Goal: Information Seeking & Learning: Learn about a topic

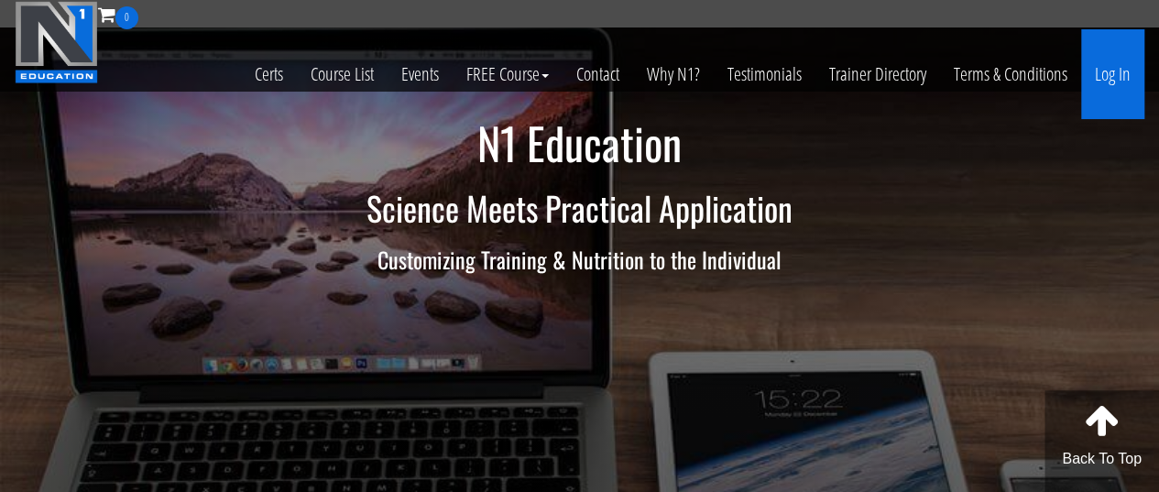
click at [1094, 69] on link "Log In" at bounding box center [1112, 74] width 63 height 90
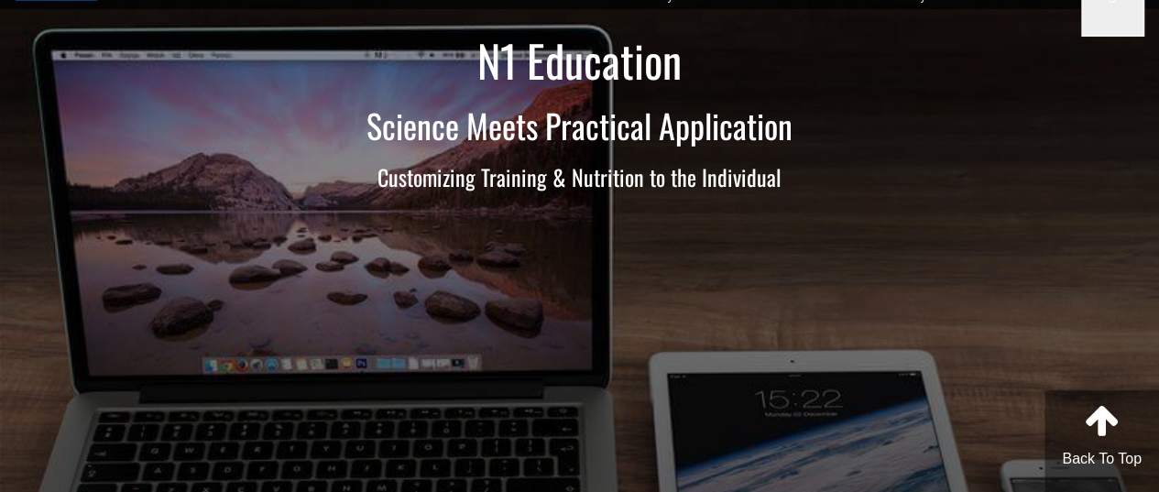
scroll to position [122, 0]
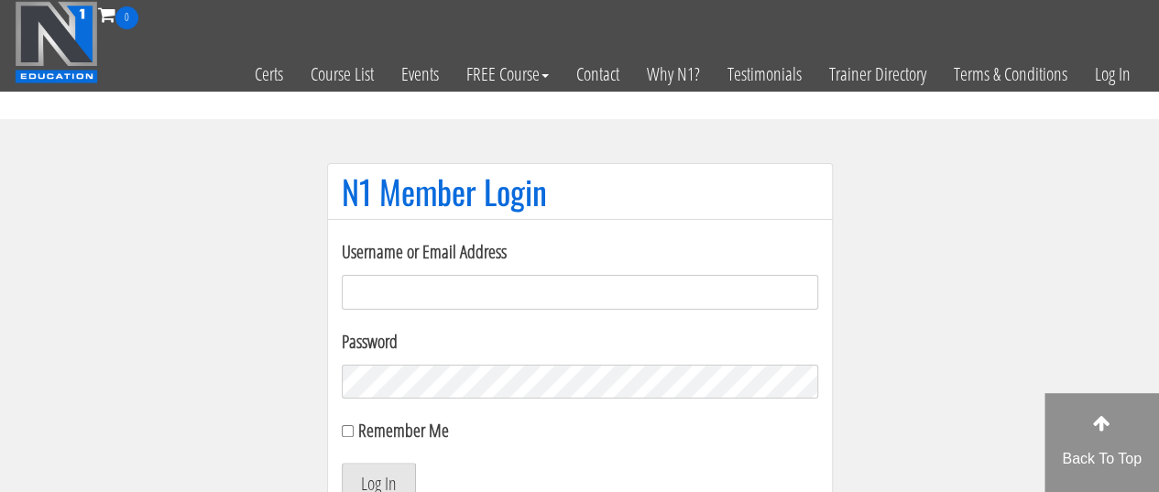
type input "[EMAIL_ADDRESS][DOMAIN_NAME]"
click at [395, 471] on button "Log In" at bounding box center [379, 482] width 74 height 38
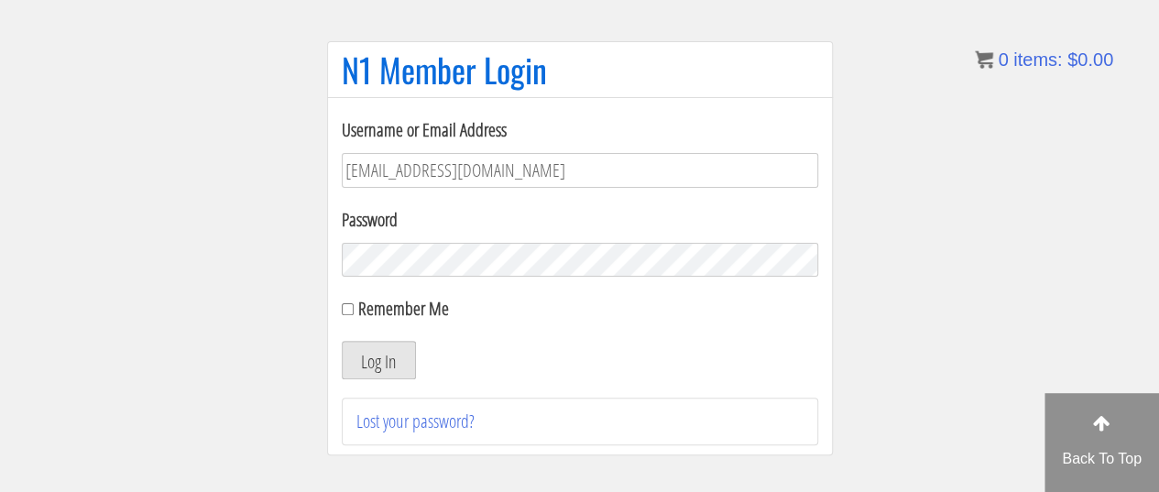
click at [400, 376] on button "Log In" at bounding box center [379, 360] width 74 height 38
click at [401, 360] on button "Log In" at bounding box center [379, 360] width 74 height 38
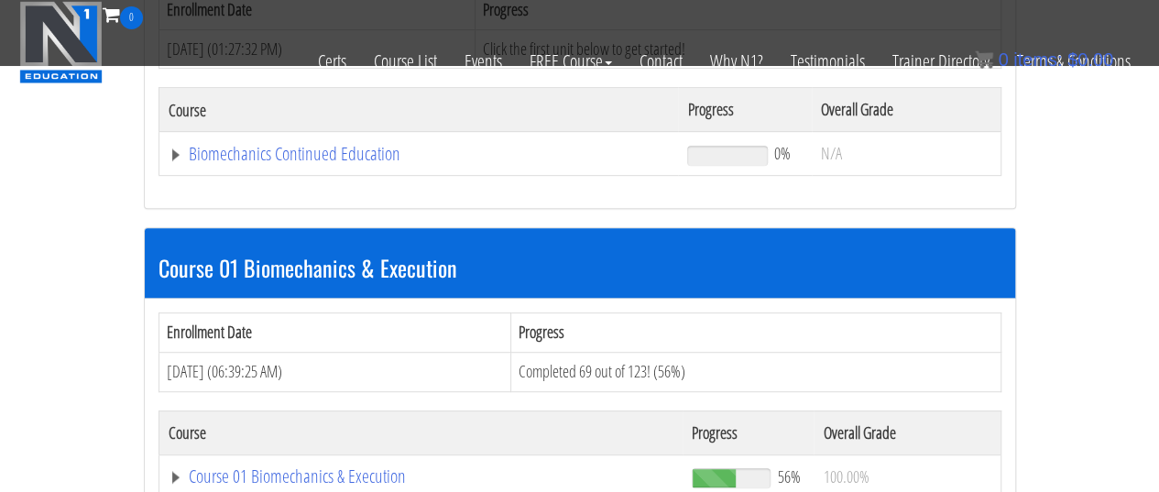
scroll to position [488, 0]
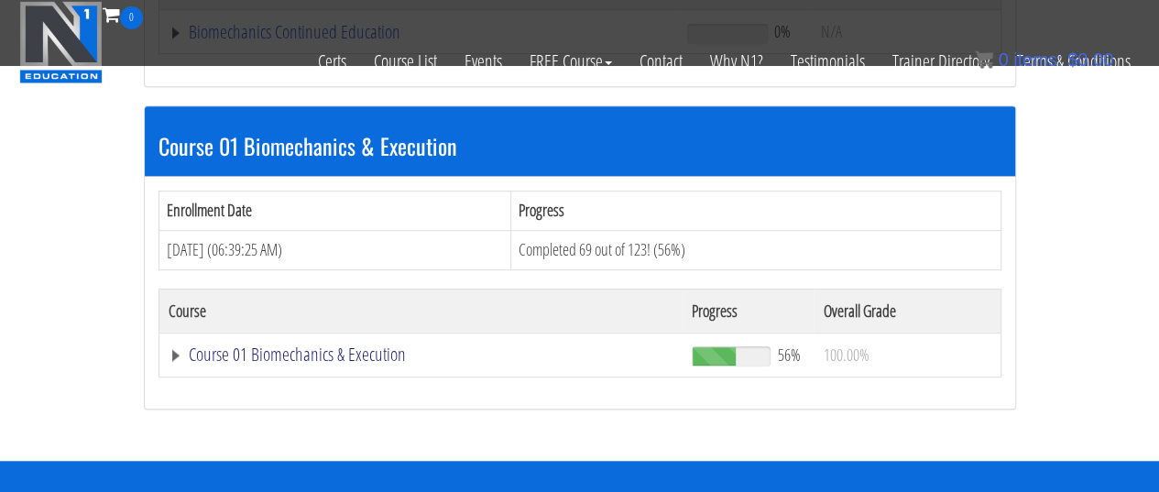
click at [282, 41] on link "Course 01 Biomechanics & Execution" at bounding box center [419, 32] width 501 height 18
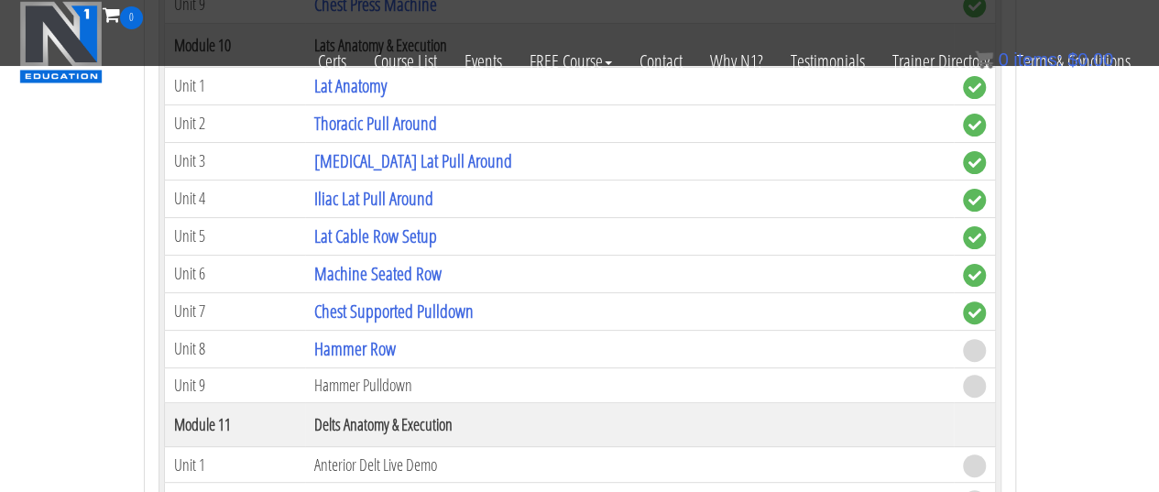
scroll to position [3543, 0]
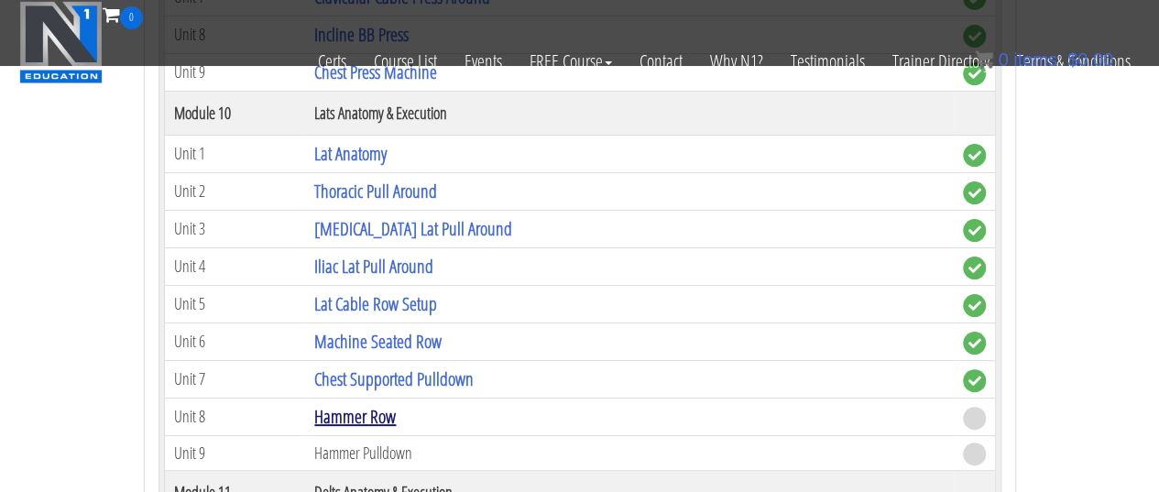
click at [367, 404] on link "Hammer Row" at bounding box center [355, 416] width 82 height 25
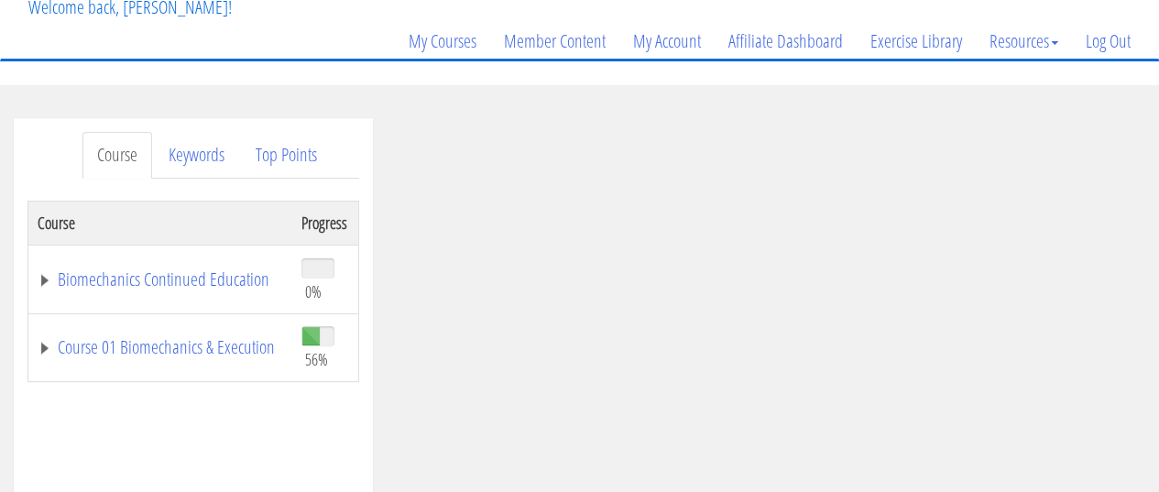
scroll to position [244, 0]
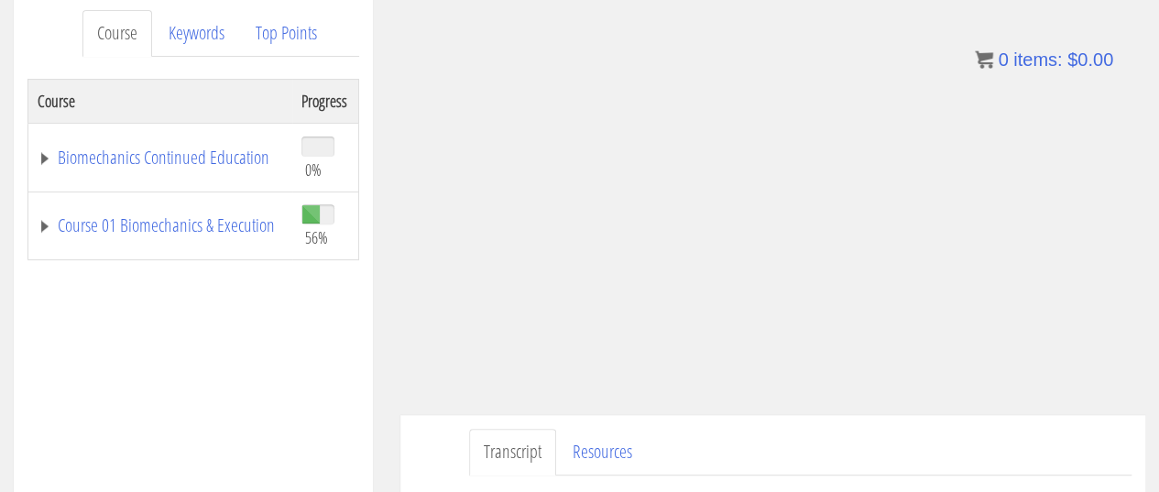
click at [744, 448] on ul "Transcript Resources" at bounding box center [800, 452] width 663 height 47
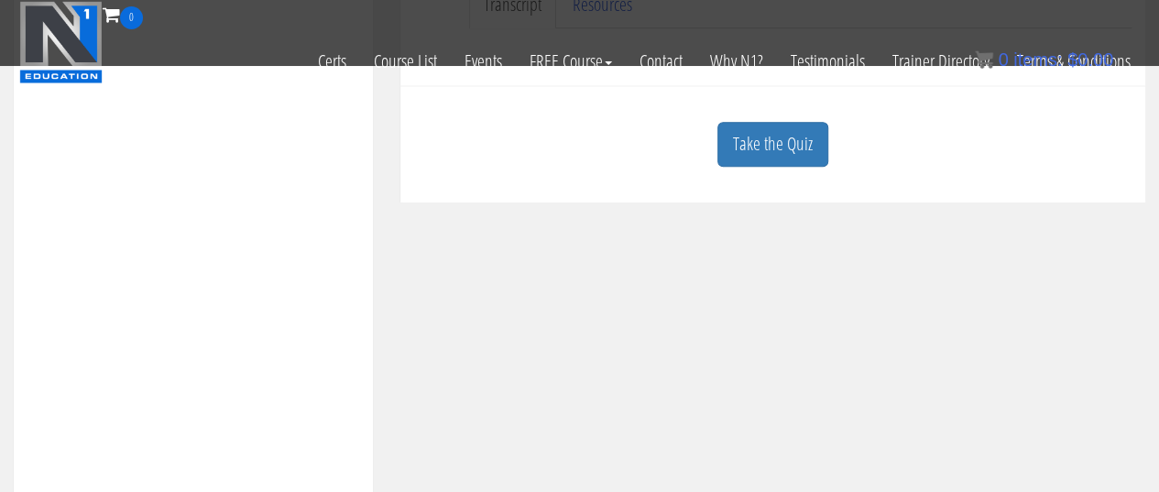
scroll to position [610, 0]
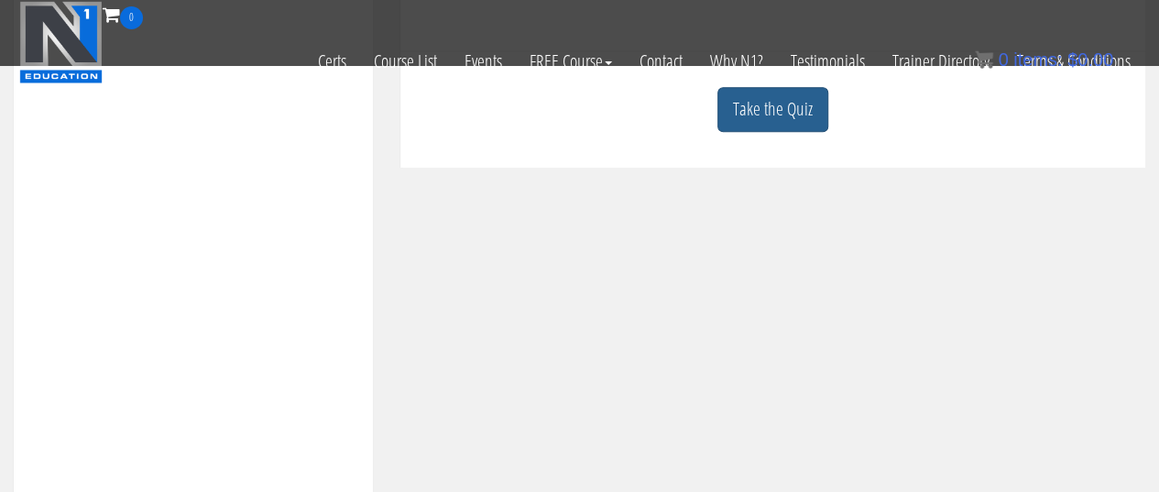
click at [775, 120] on link "Take the Quiz" at bounding box center [773, 109] width 111 height 45
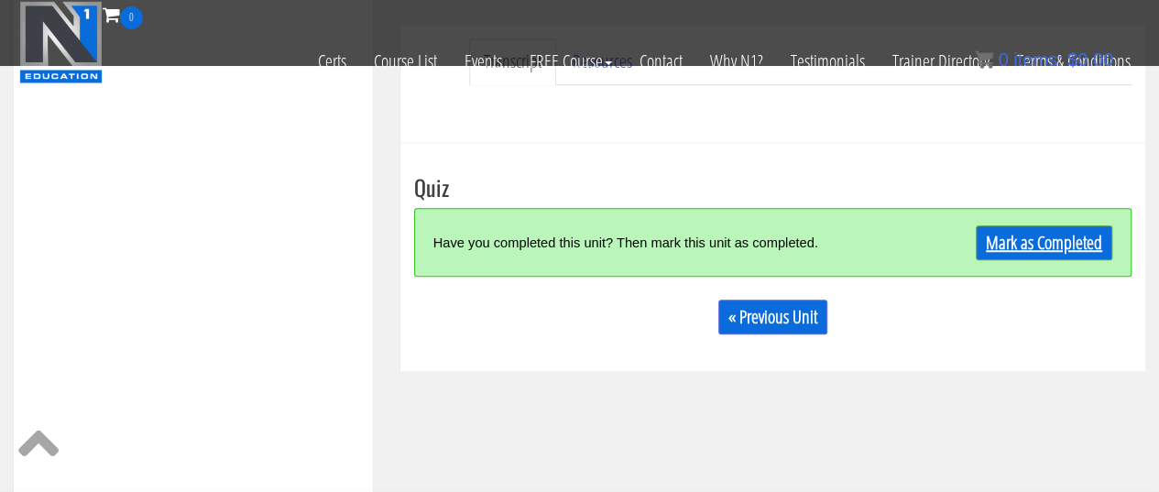
scroll to position [488, 0]
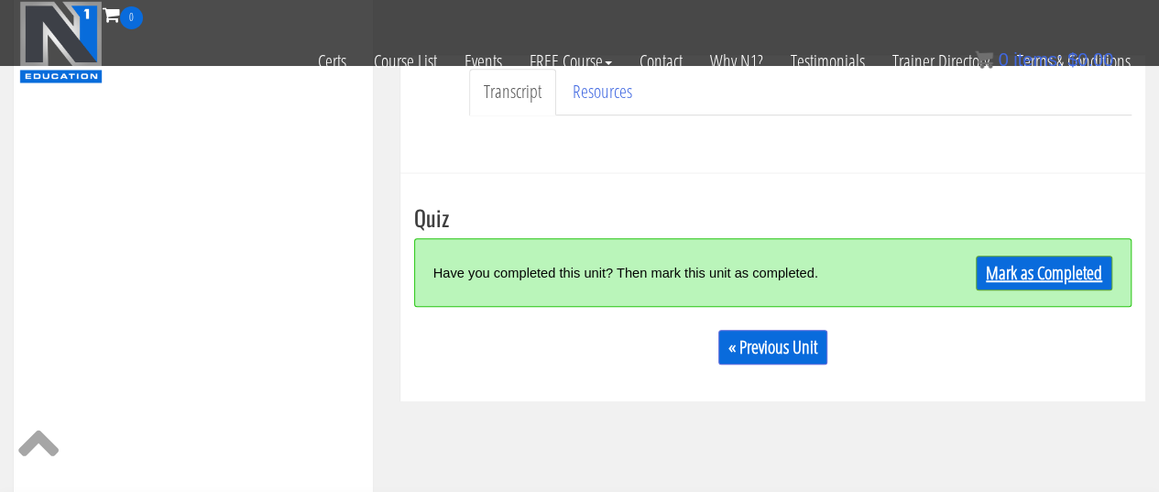
click at [1030, 265] on link "Mark as Completed" at bounding box center [1044, 273] width 137 height 35
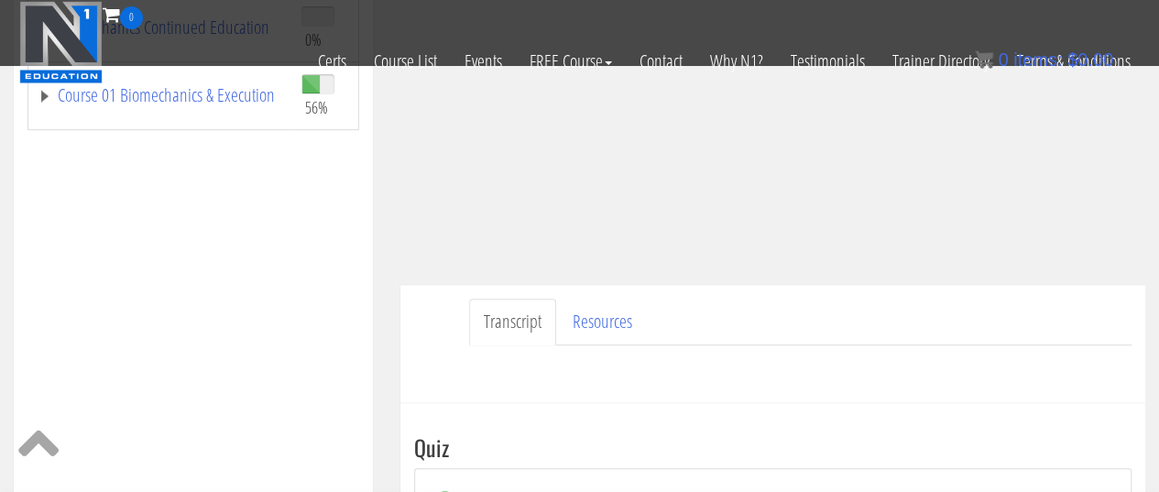
scroll to position [503, 0]
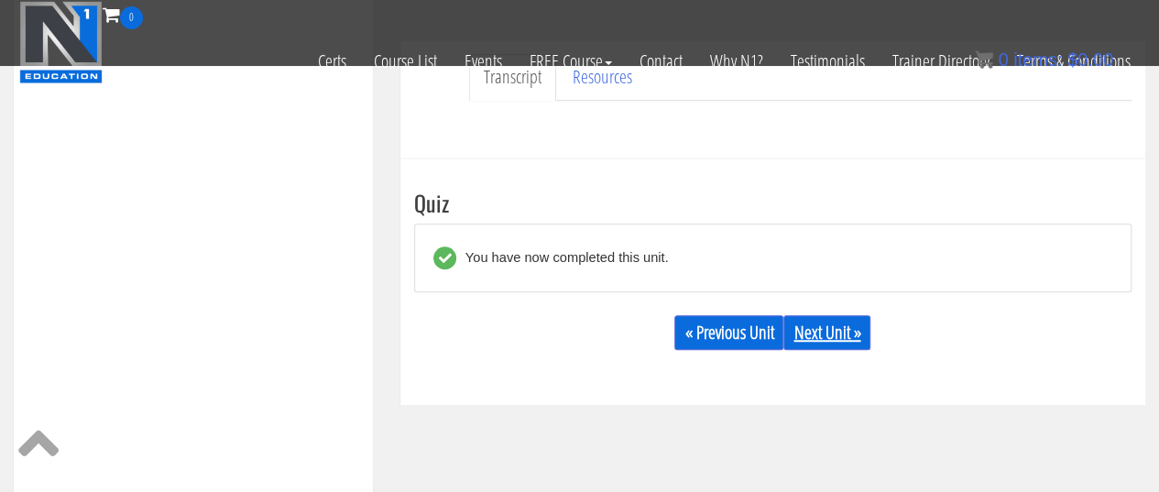
click at [838, 334] on link "Next Unit »" at bounding box center [826, 332] width 87 height 35
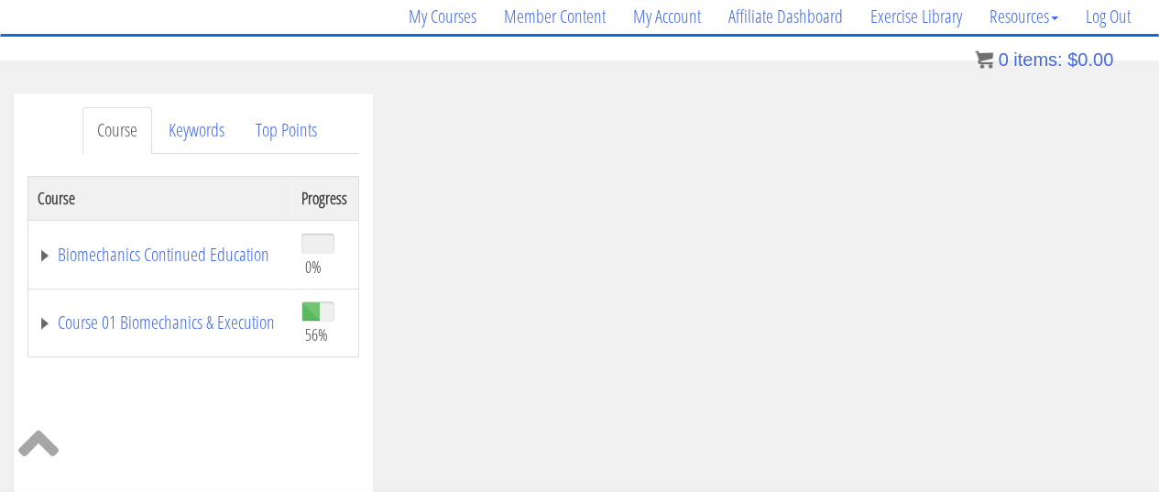
scroll to position [151, 0]
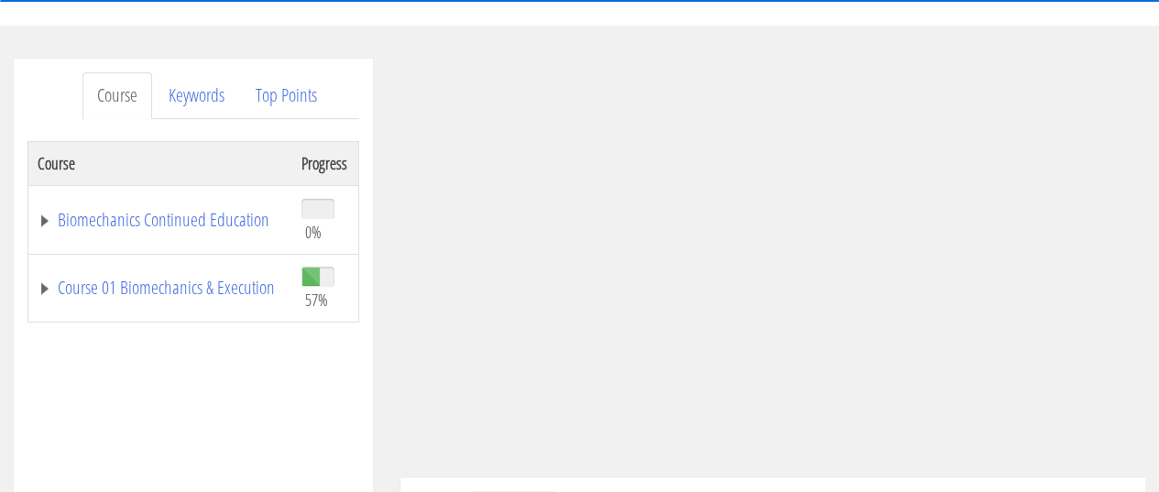
scroll to position [244, 0]
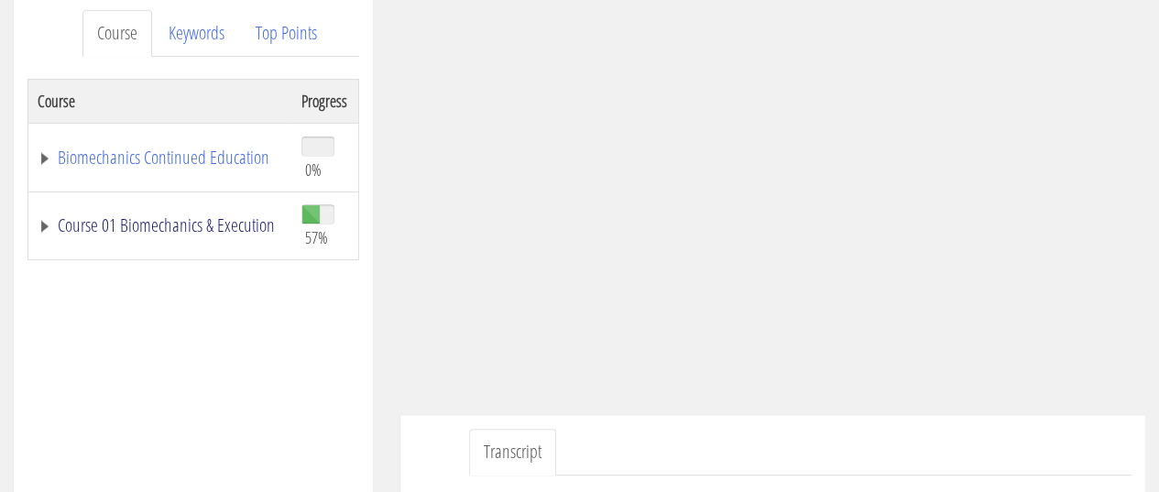
click at [180, 223] on link "Course 01 Biomechanics & Execution" at bounding box center [161, 225] width 246 height 18
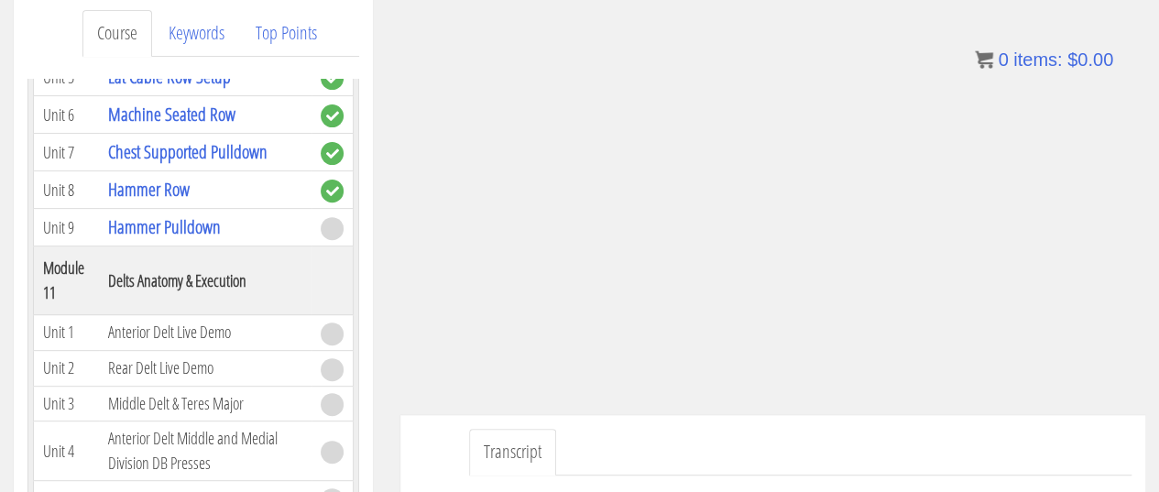
scroll to position [4032, 0]
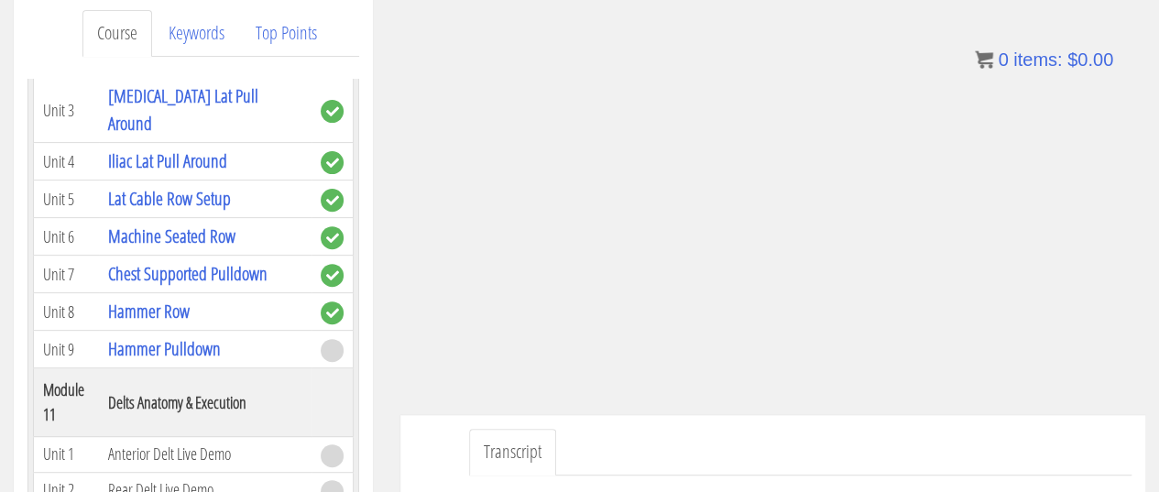
click at [620, 439] on ul "Transcript" at bounding box center [800, 452] width 663 height 47
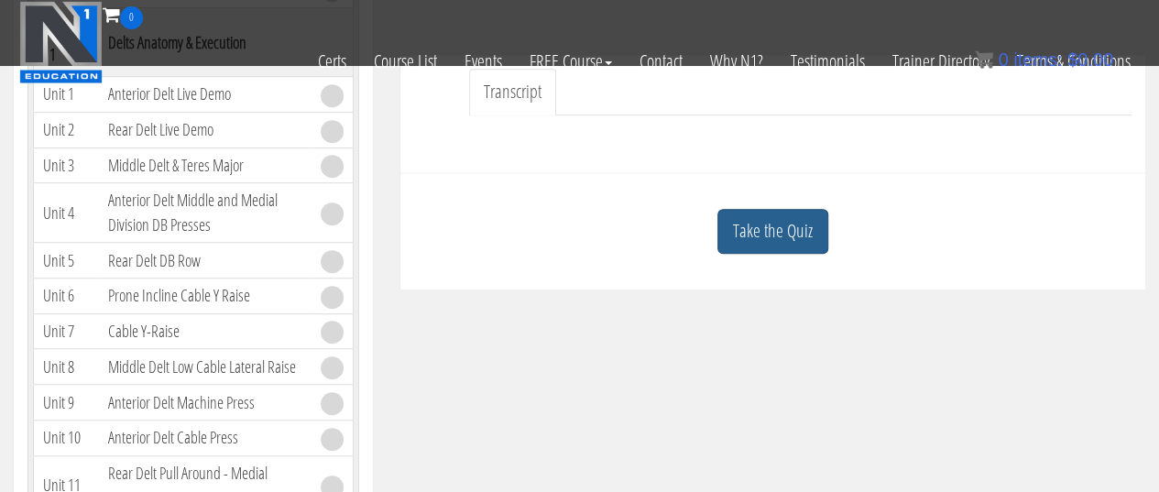
click at [791, 245] on link "Take the Quiz" at bounding box center [773, 231] width 111 height 45
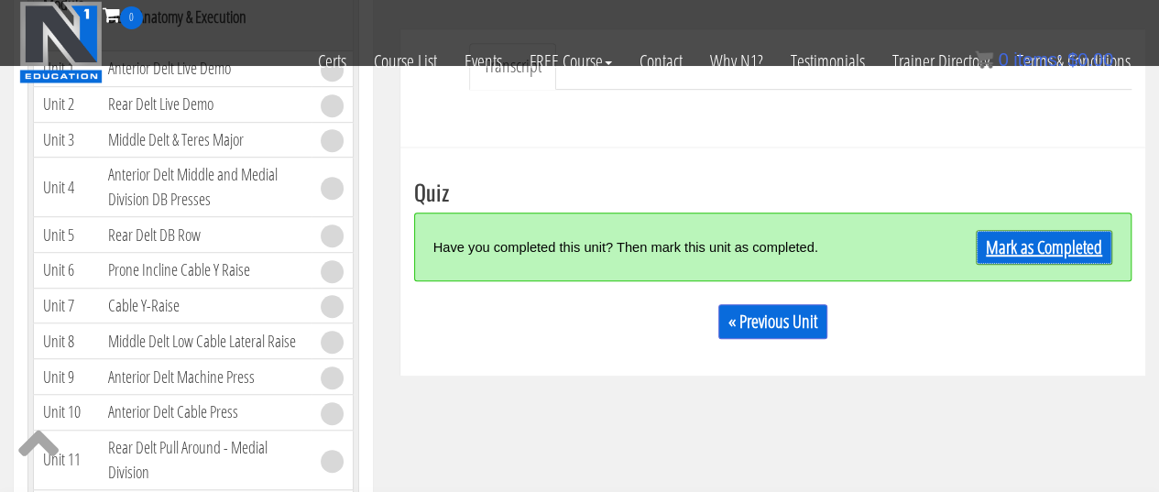
scroll to position [636, 0]
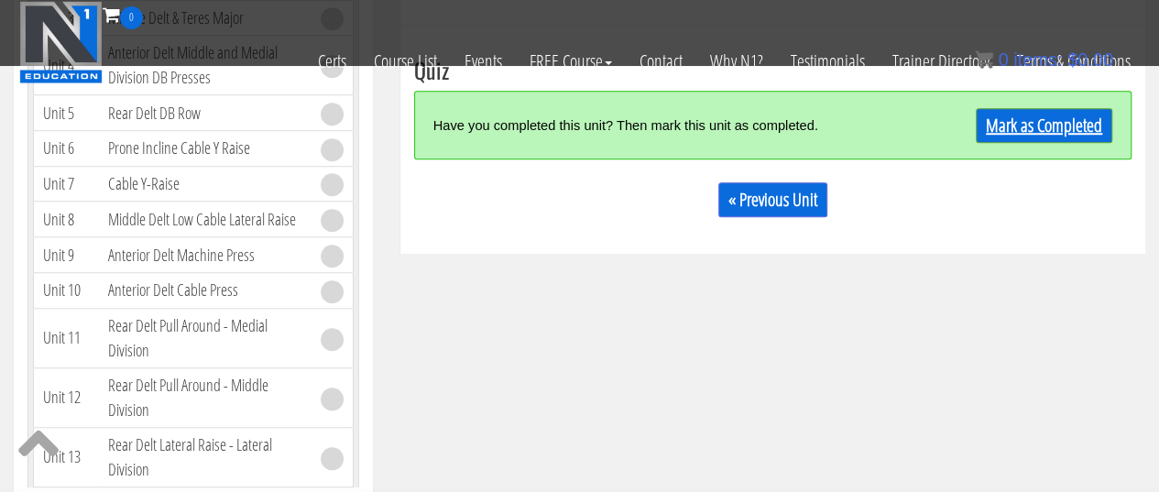
click at [1021, 122] on link "Mark as Completed" at bounding box center [1044, 125] width 137 height 35
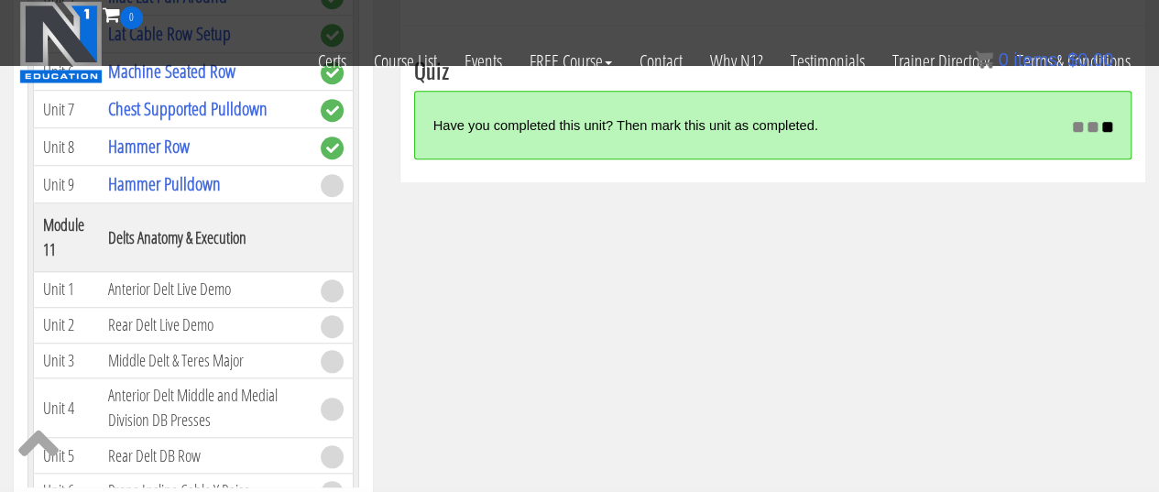
scroll to position [3665, 0]
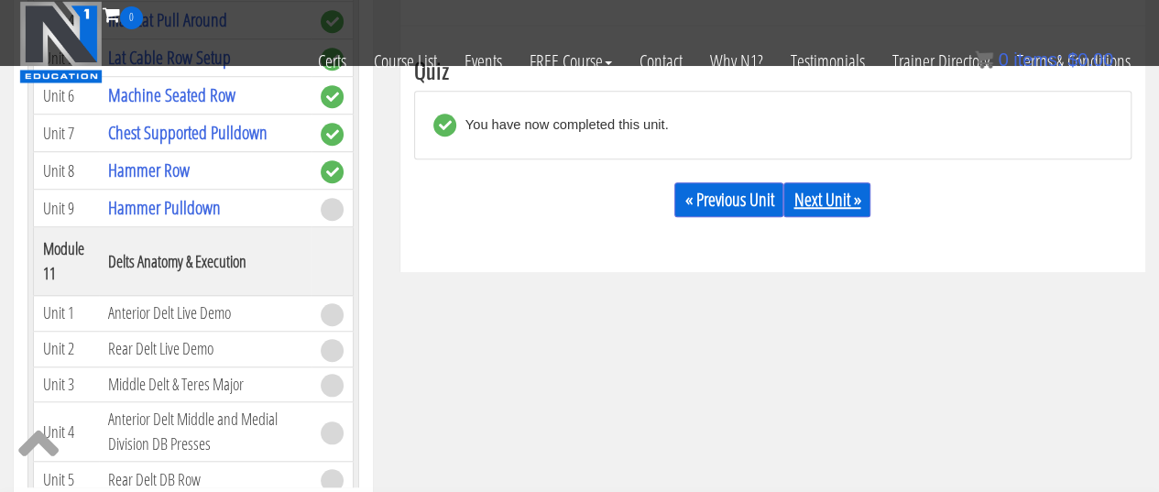
click at [799, 190] on link "Next Unit »" at bounding box center [826, 199] width 87 height 35
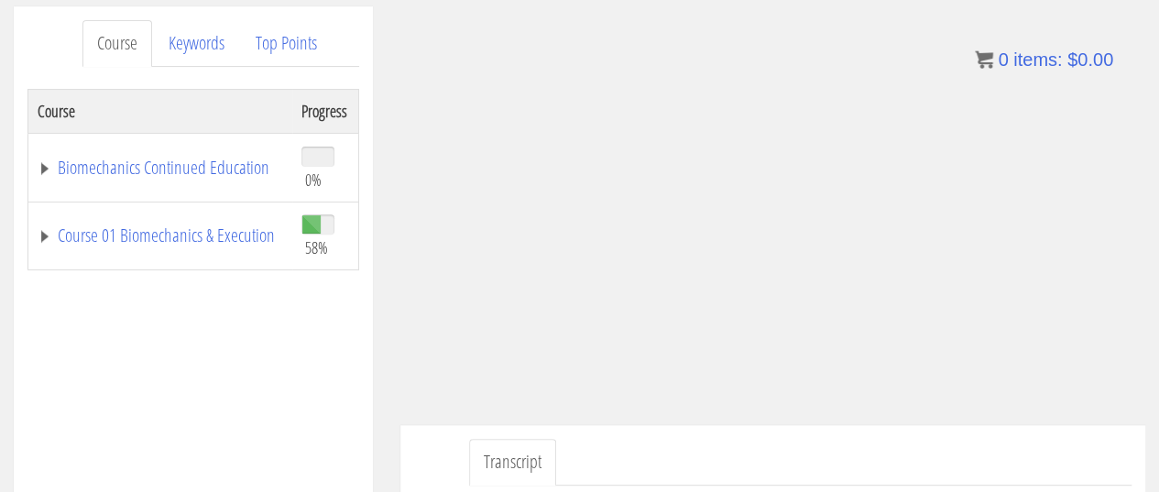
scroll to position [257, 0]
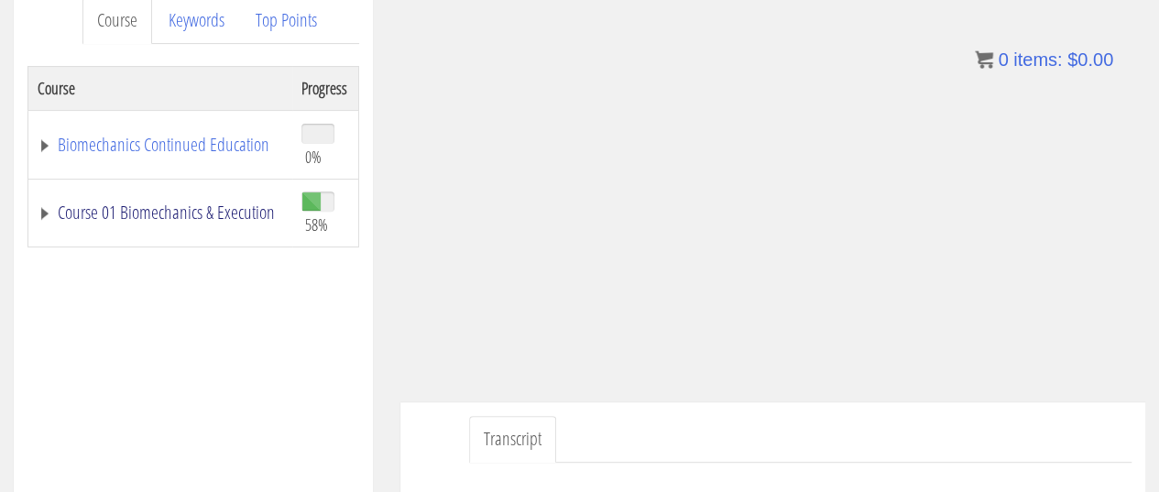
click at [116, 207] on link "Course 01 Biomechanics & Execution" at bounding box center [161, 212] width 246 height 18
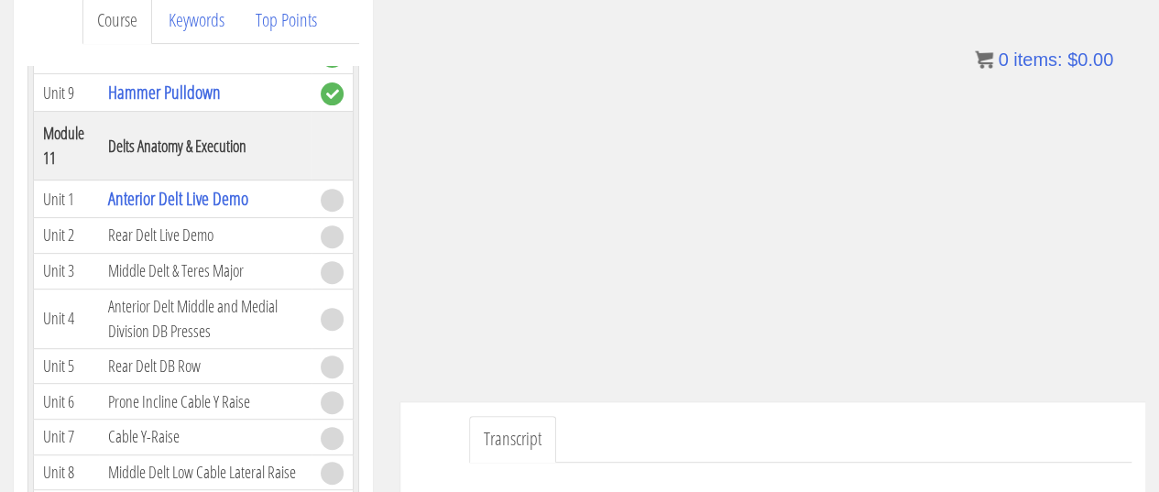
scroll to position [379, 0]
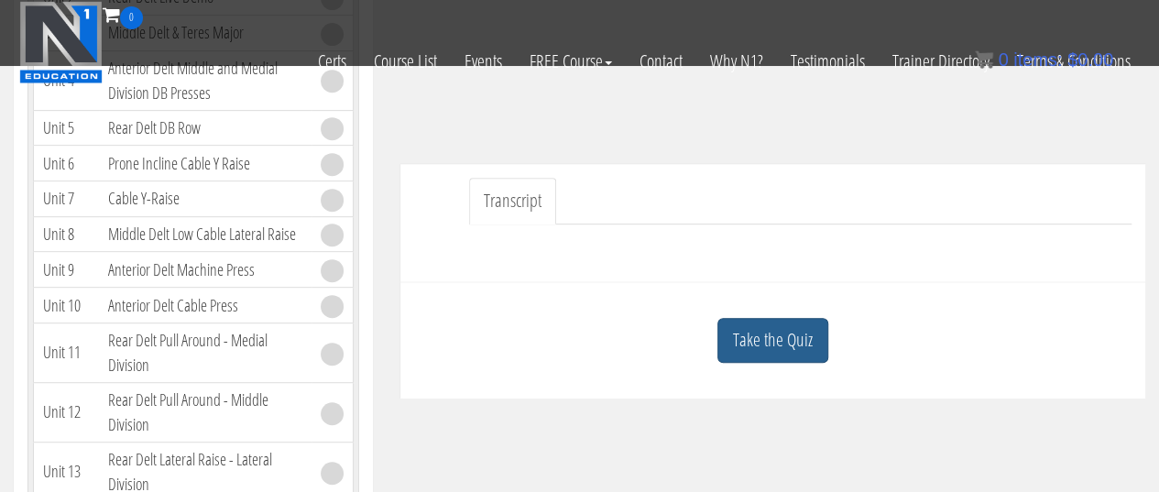
click at [801, 349] on link "Take the Quiz" at bounding box center [773, 340] width 111 height 45
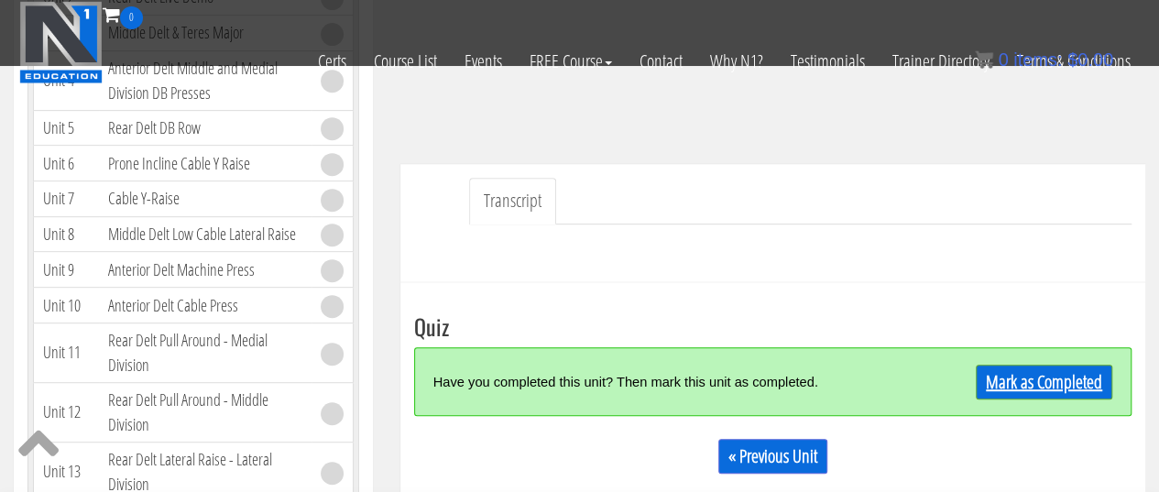
click at [1062, 377] on link "Mark as Completed" at bounding box center [1044, 382] width 137 height 35
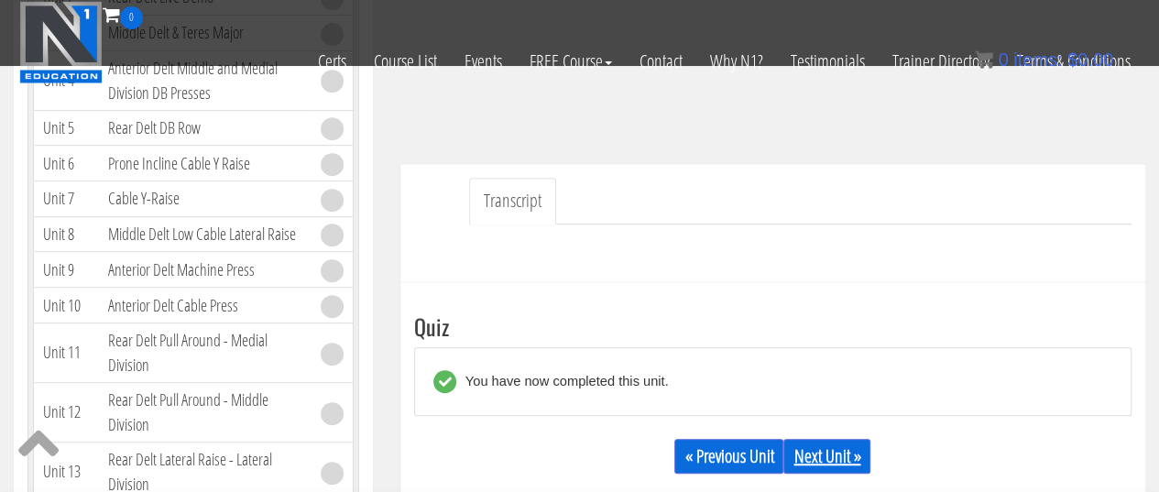
click at [851, 452] on link "Next Unit »" at bounding box center [826, 456] width 87 height 35
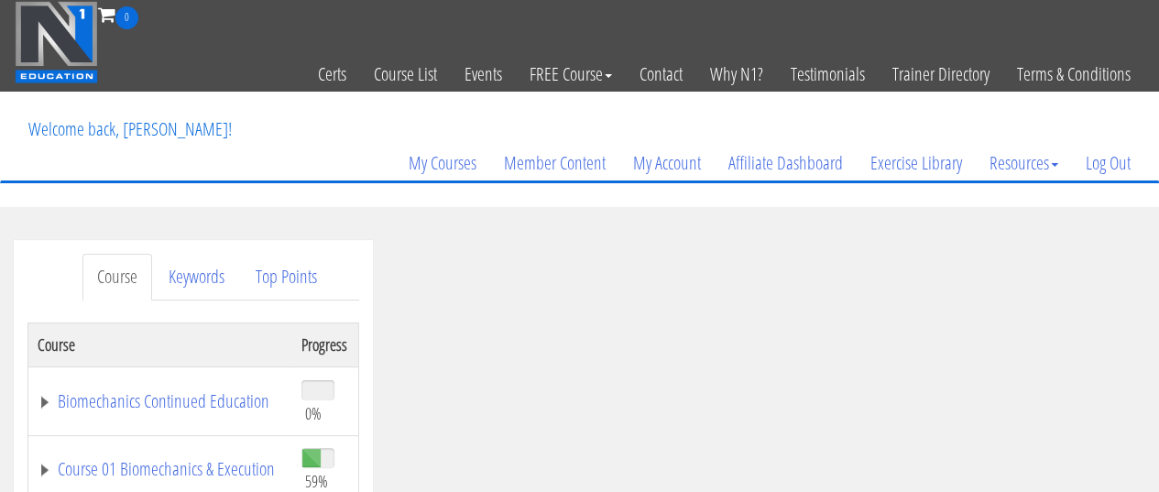
scroll to position [244, 0]
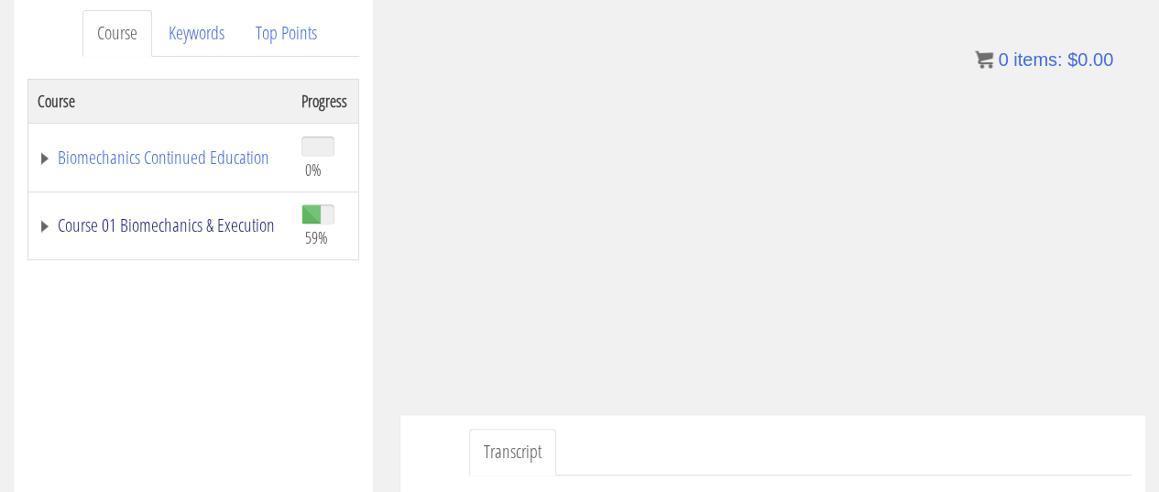
click at [125, 224] on link "Course 01 Biomechanics & Execution" at bounding box center [161, 225] width 246 height 18
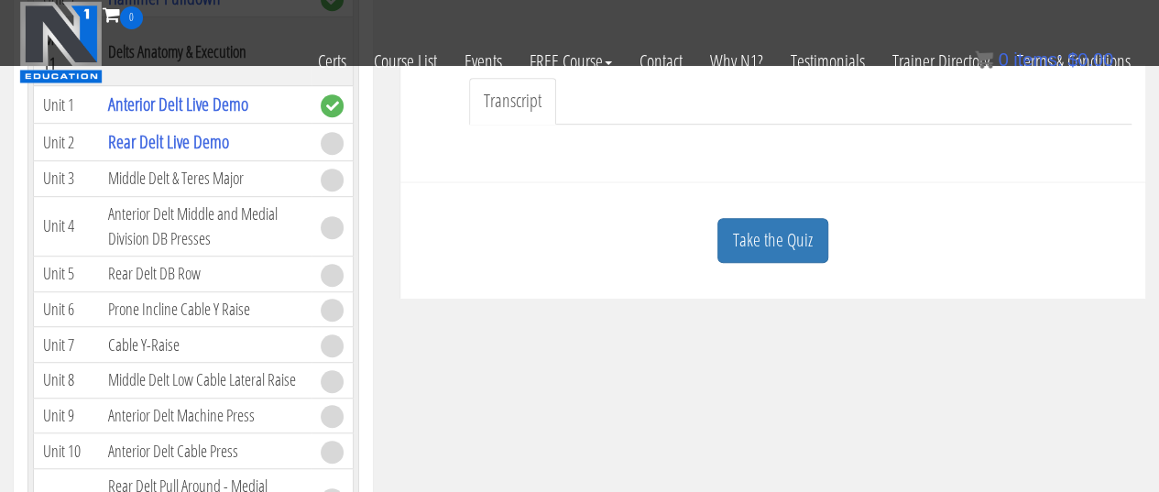
scroll to position [498, 0]
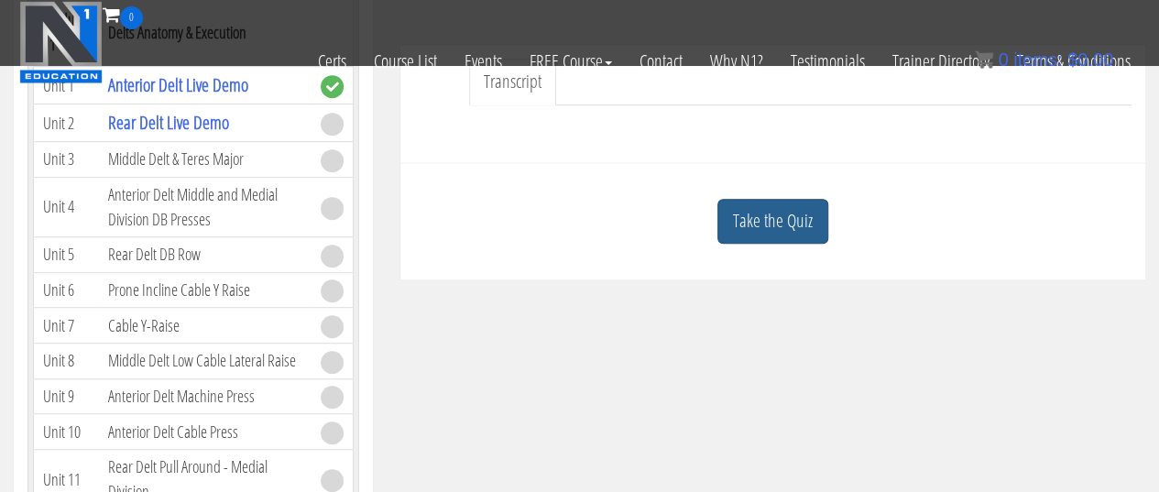
click at [793, 224] on link "Take the Quiz" at bounding box center [773, 221] width 111 height 45
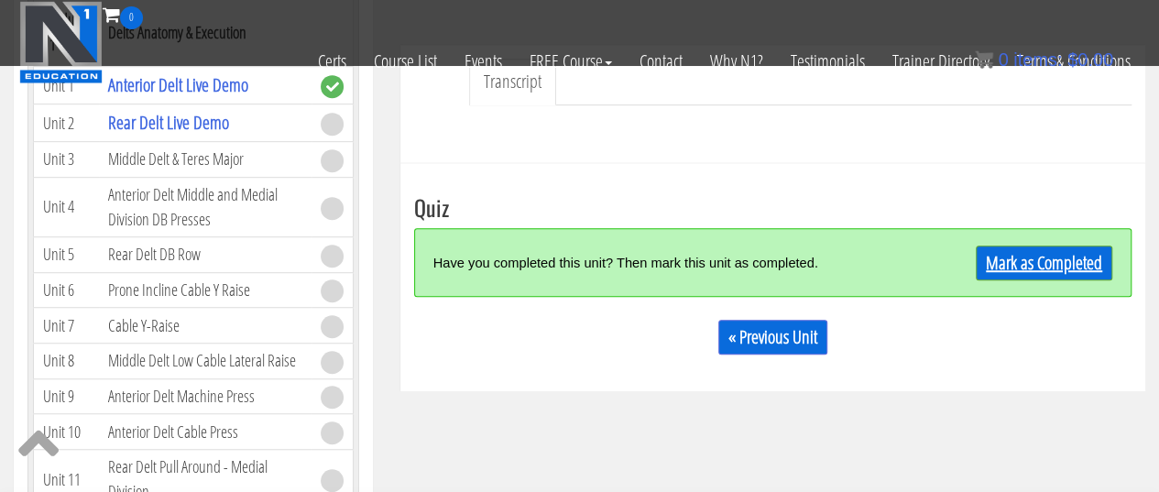
click at [1016, 265] on link "Mark as Completed" at bounding box center [1044, 263] width 137 height 35
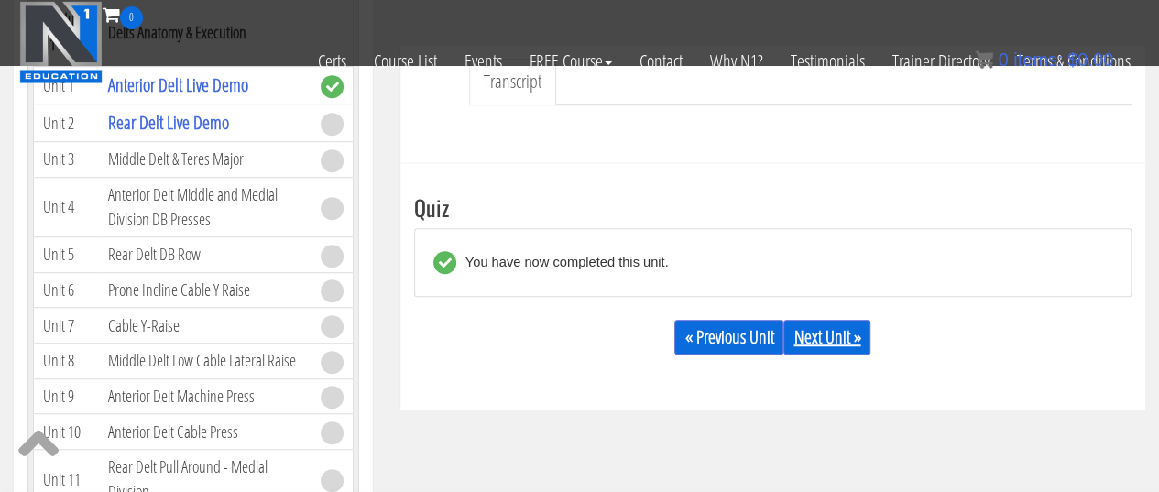
click at [824, 333] on link "Next Unit »" at bounding box center [826, 337] width 87 height 35
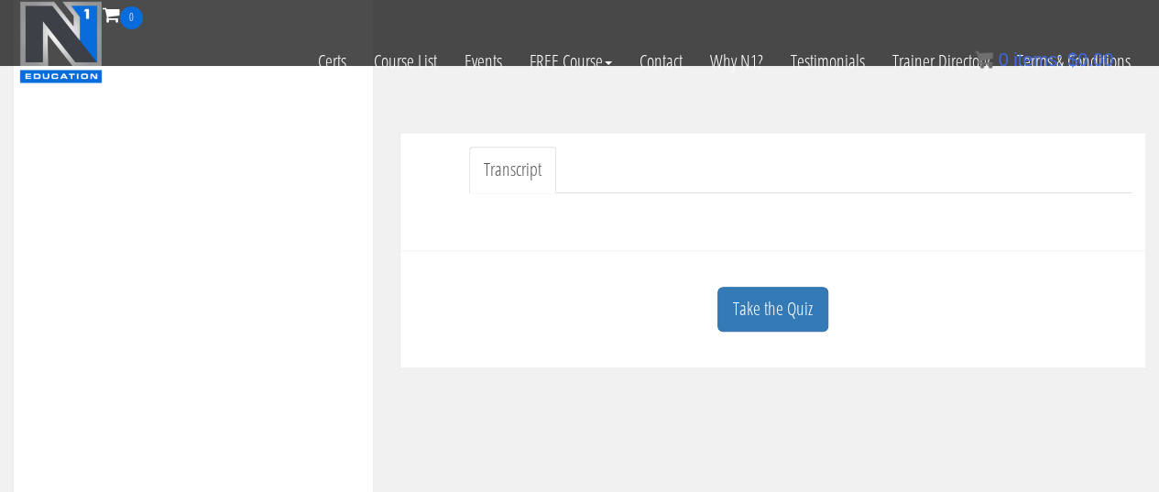
scroll to position [498, 0]
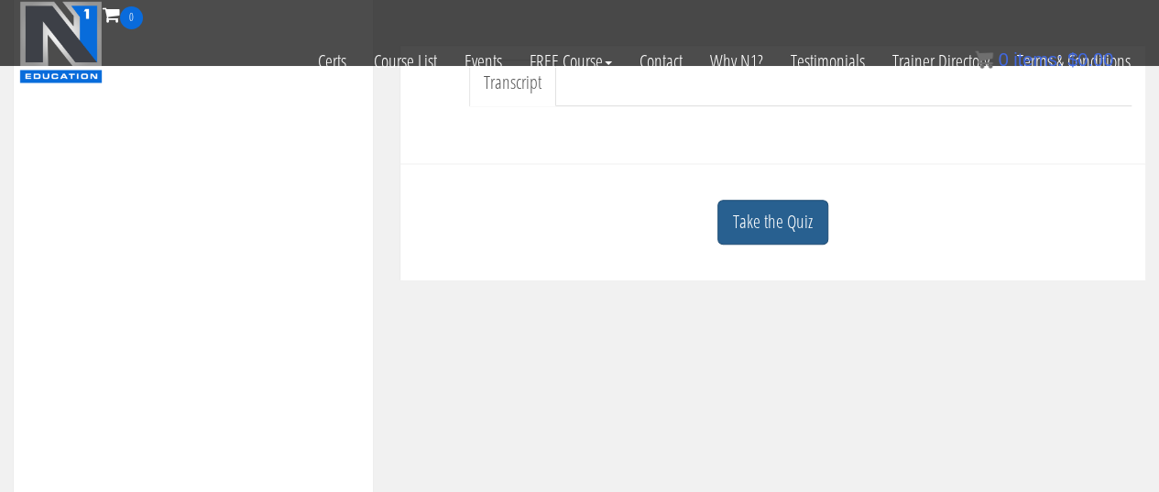
click at [794, 233] on link "Take the Quiz" at bounding box center [773, 222] width 111 height 45
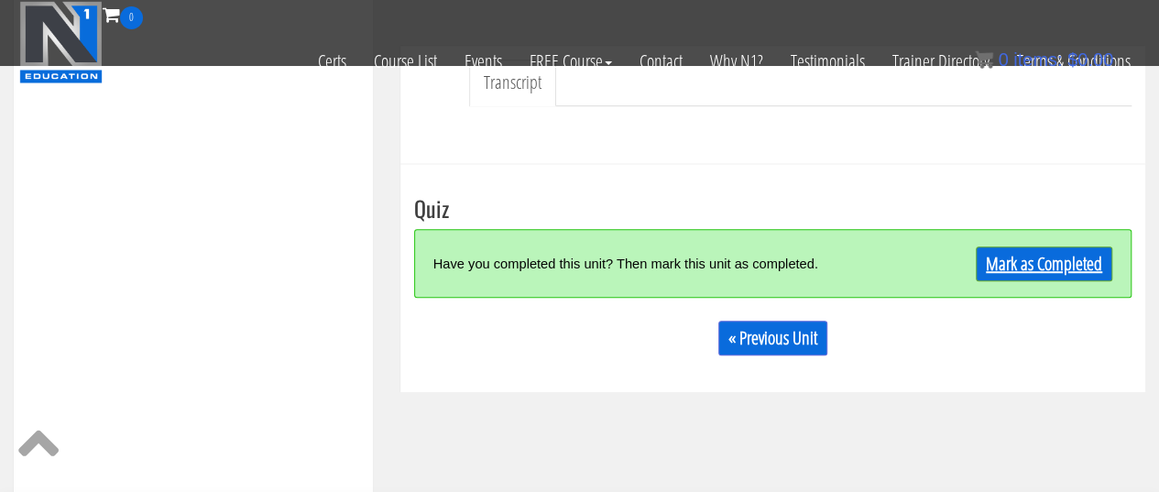
click at [1038, 259] on link "Mark as Completed" at bounding box center [1044, 263] width 137 height 35
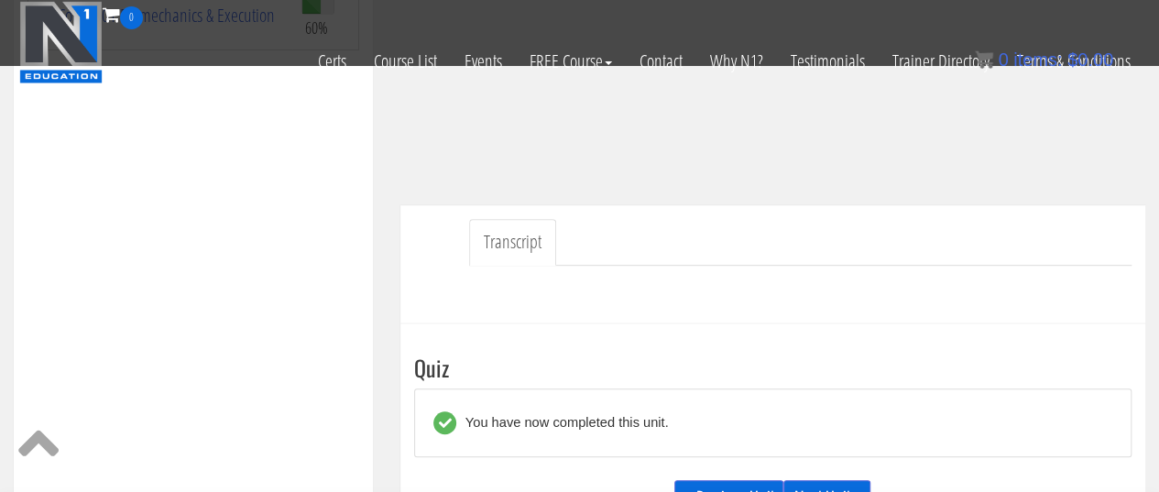
scroll to position [386, 0]
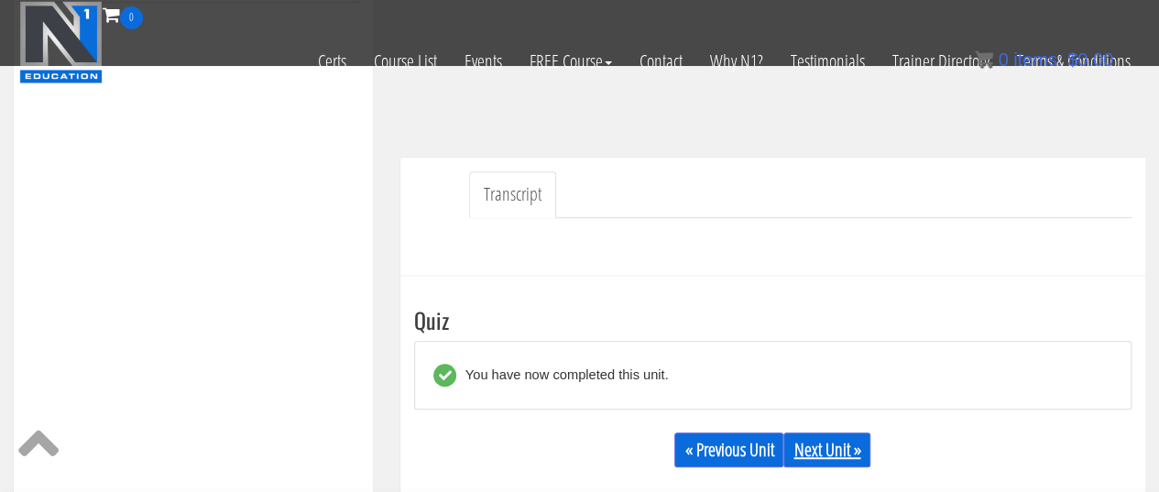
click at [821, 450] on link "Next Unit »" at bounding box center [826, 450] width 87 height 35
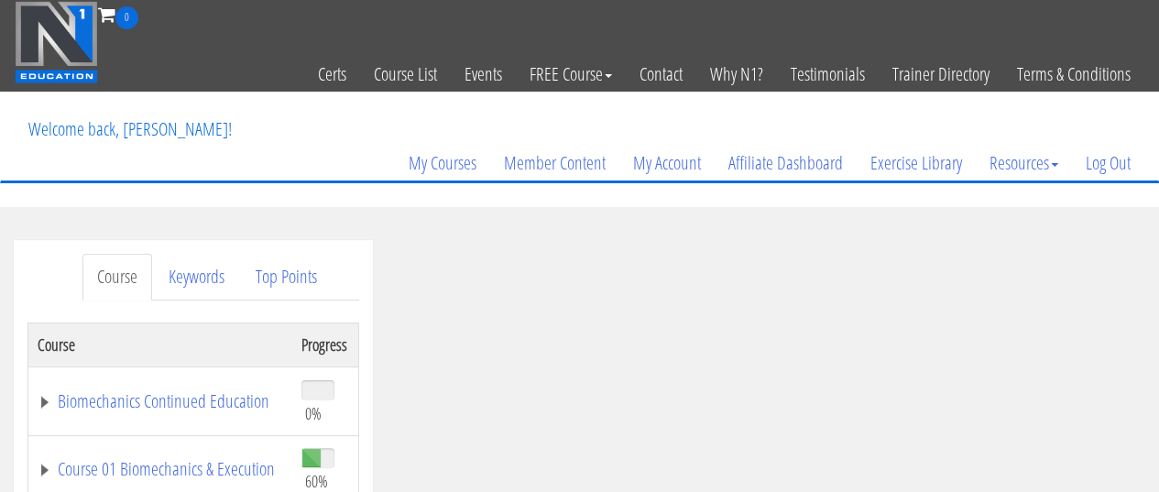
scroll to position [244, 0]
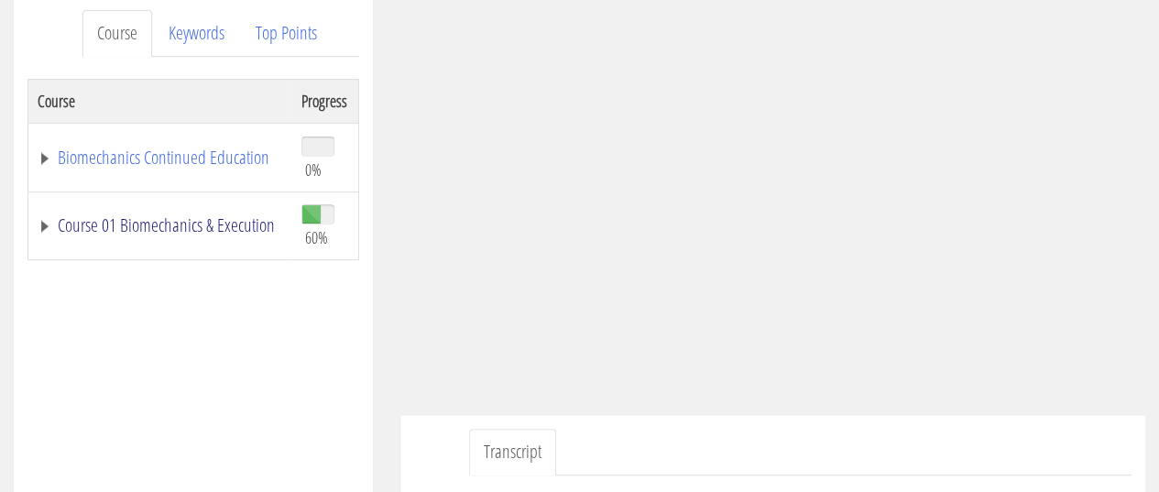
click at [175, 216] on link "Course 01 Biomechanics & Execution" at bounding box center [161, 225] width 246 height 18
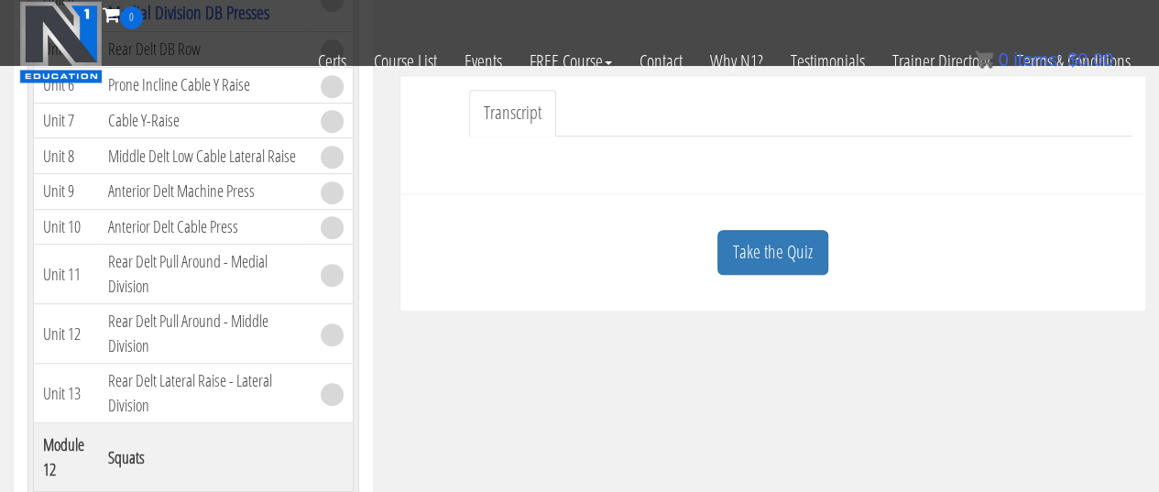
scroll to position [514, 0]
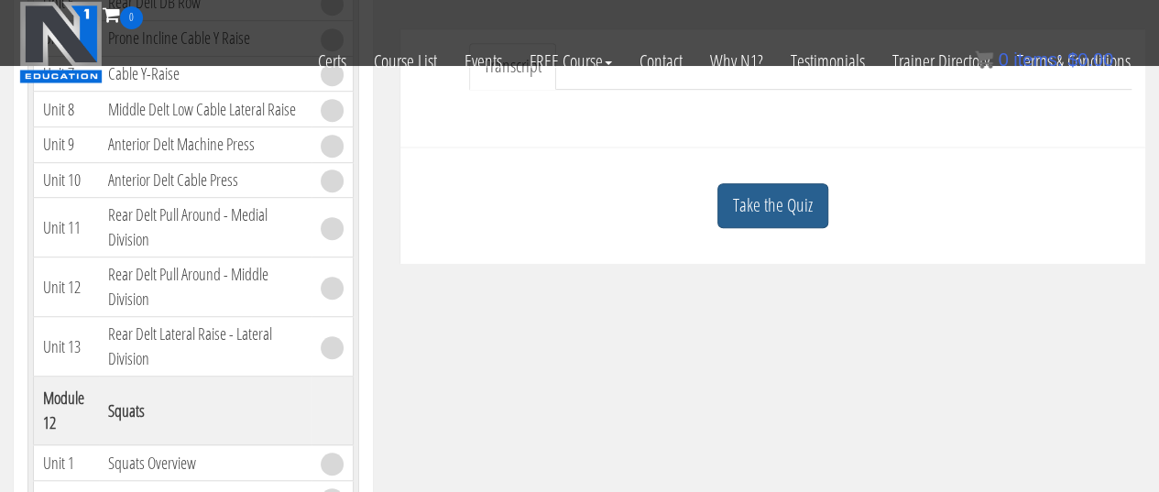
click at [804, 214] on link "Take the Quiz" at bounding box center [773, 205] width 111 height 45
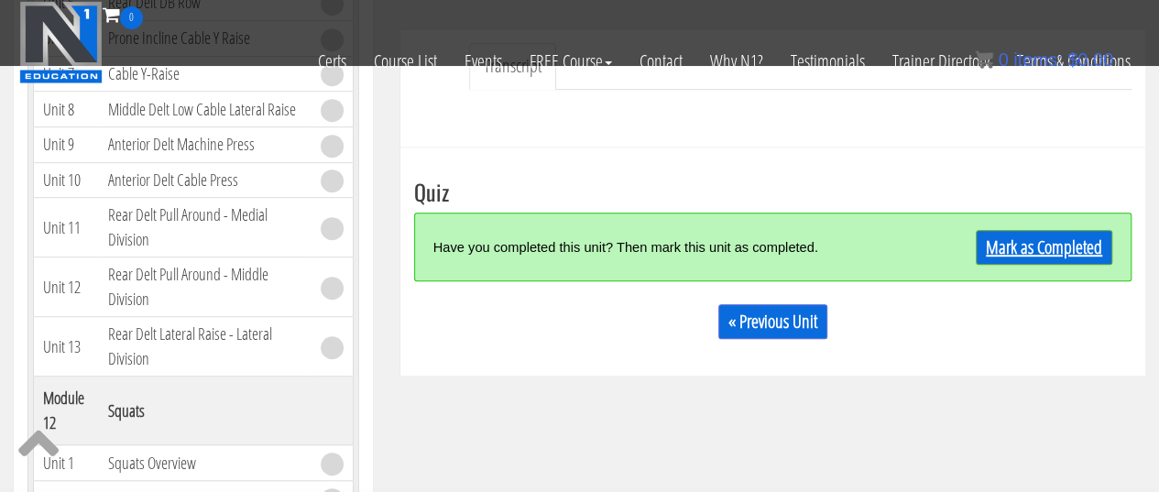
click at [999, 250] on link "Mark as Completed" at bounding box center [1044, 247] width 137 height 35
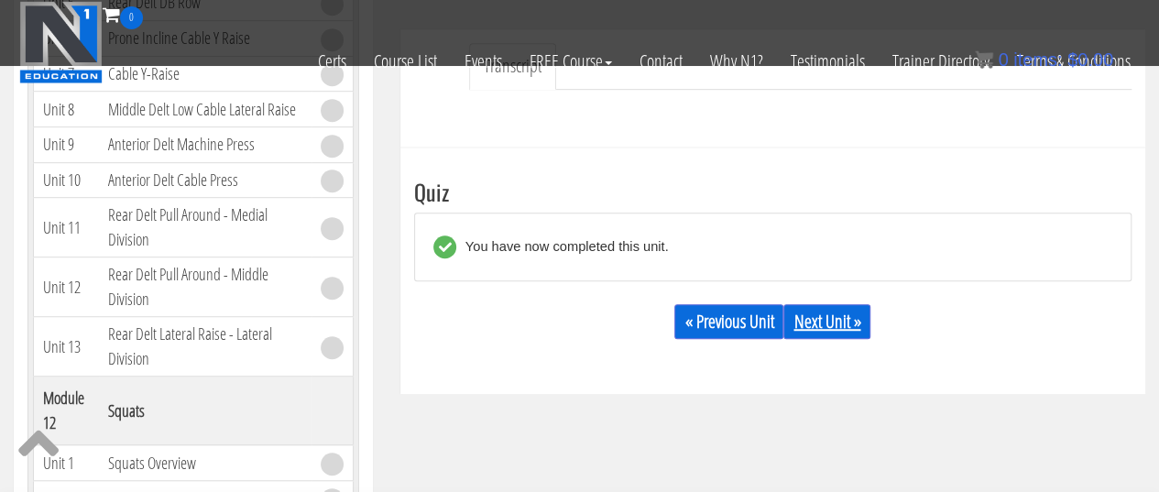
click at [862, 329] on link "Next Unit »" at bounding box center [826, 321] width 87 height 35
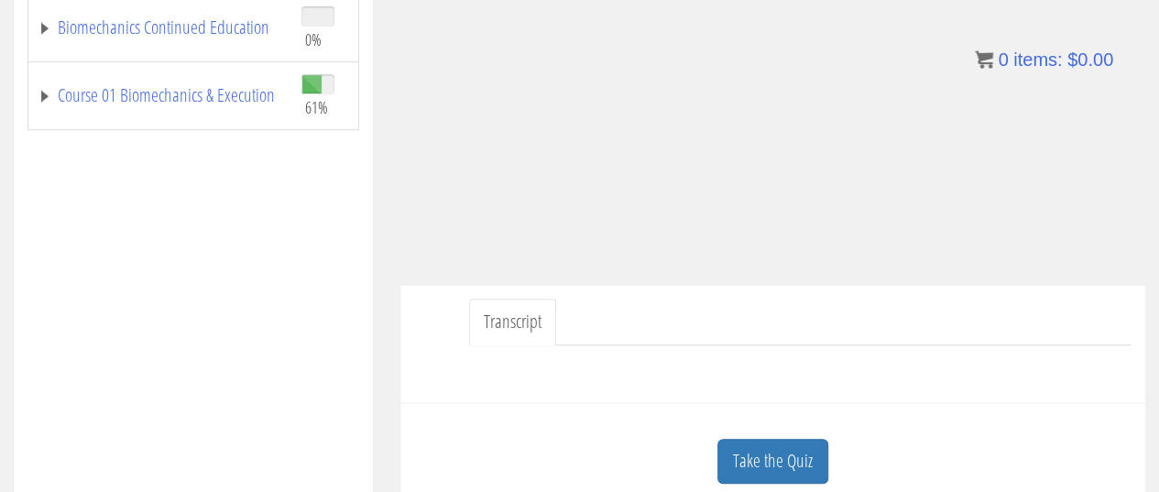
scroll to position [456, 0]
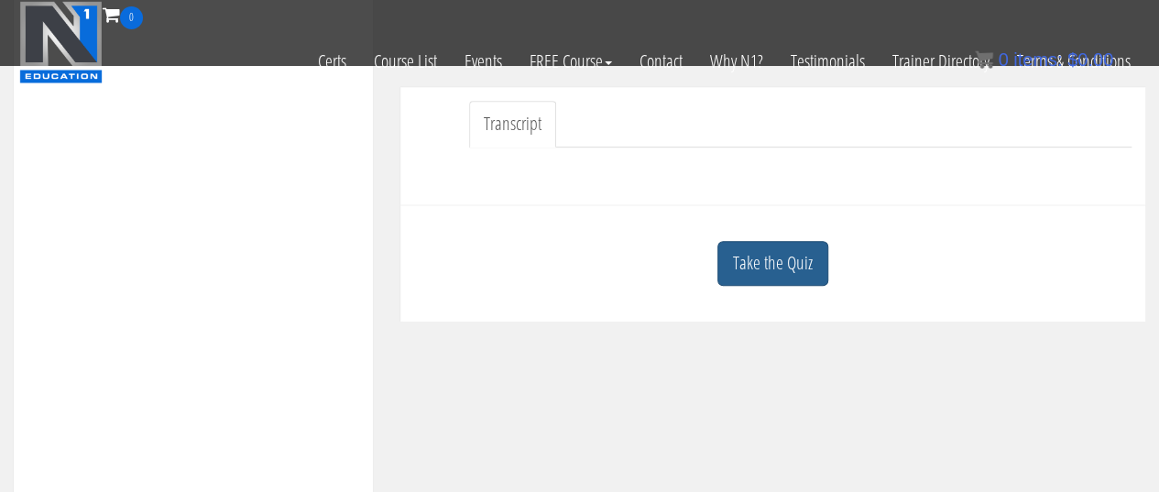
click at [816, 256] on link "Take the Quiz" at bounding box center [773, 263] width 111 height 45
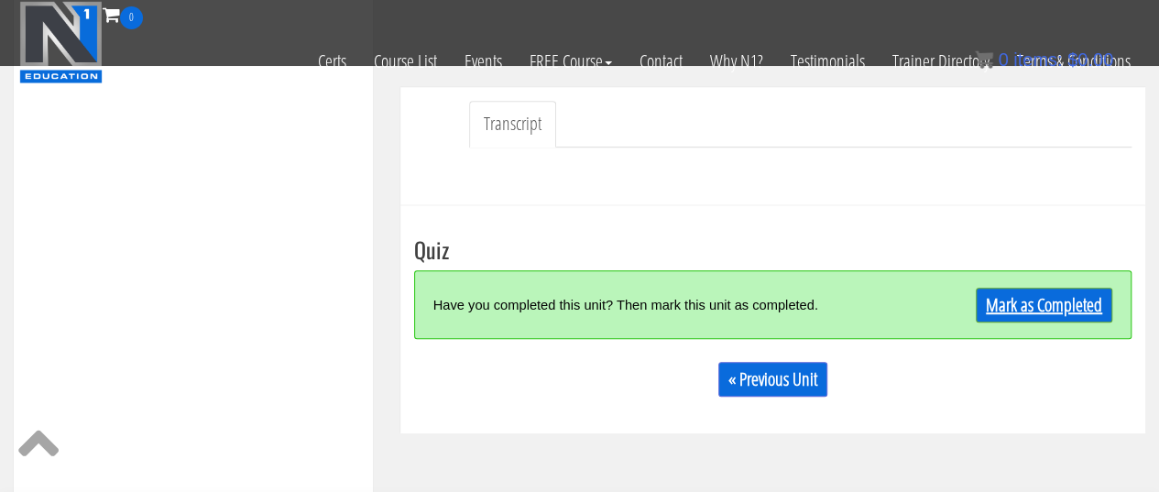
click at [1024, 301] on link "Mark as Completed" at bounding box center [1044, 305] width 137 height 35
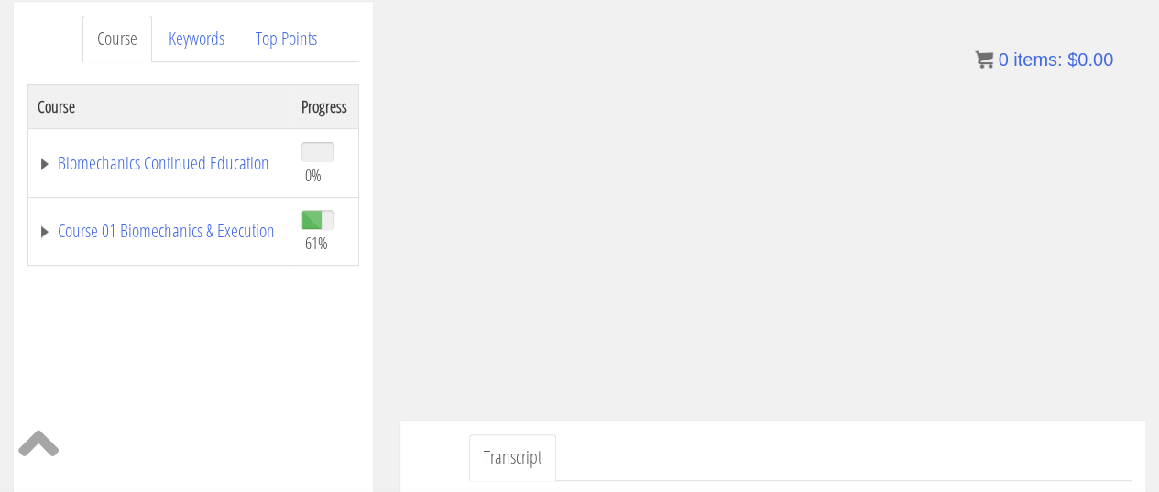
scroll to position [482, 0]
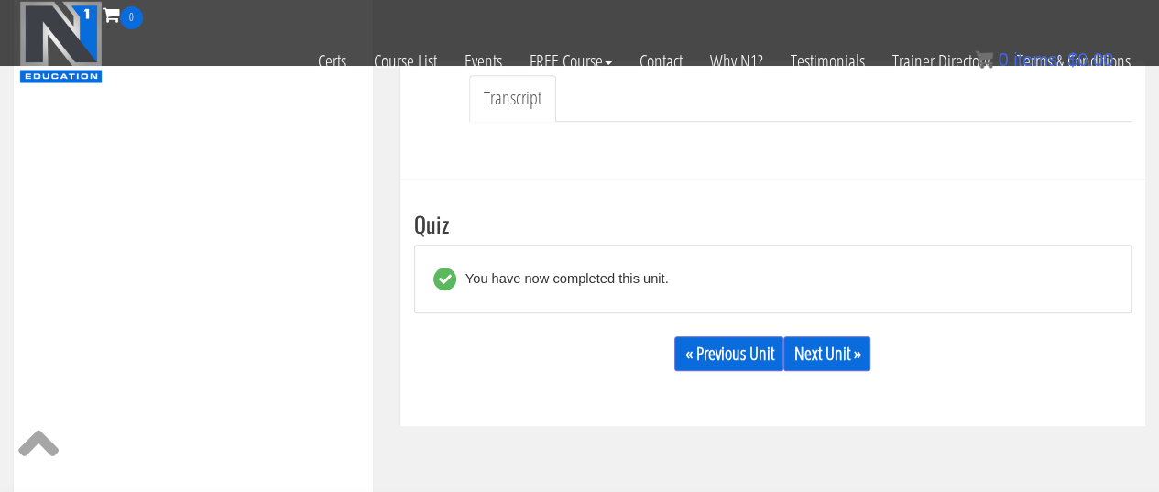
click at [874, 339] on div "« Previous Unit Next Unit »" at bounding box center [773, 354] width 718 height 62
click at [868, 345] on link "Next Unit »" at bounding box center [826, 353] width 87 height 35
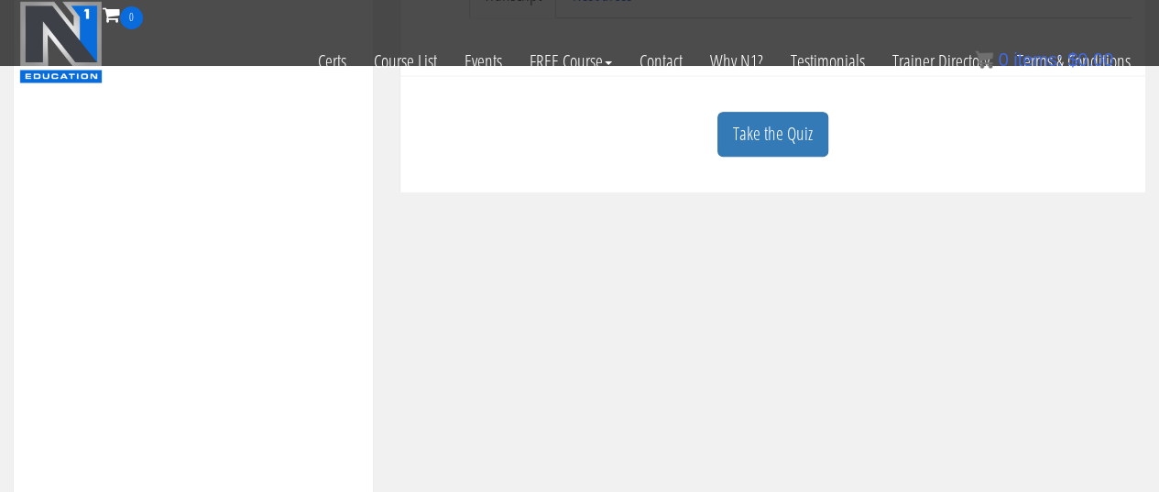
scroll to position [556, 0]
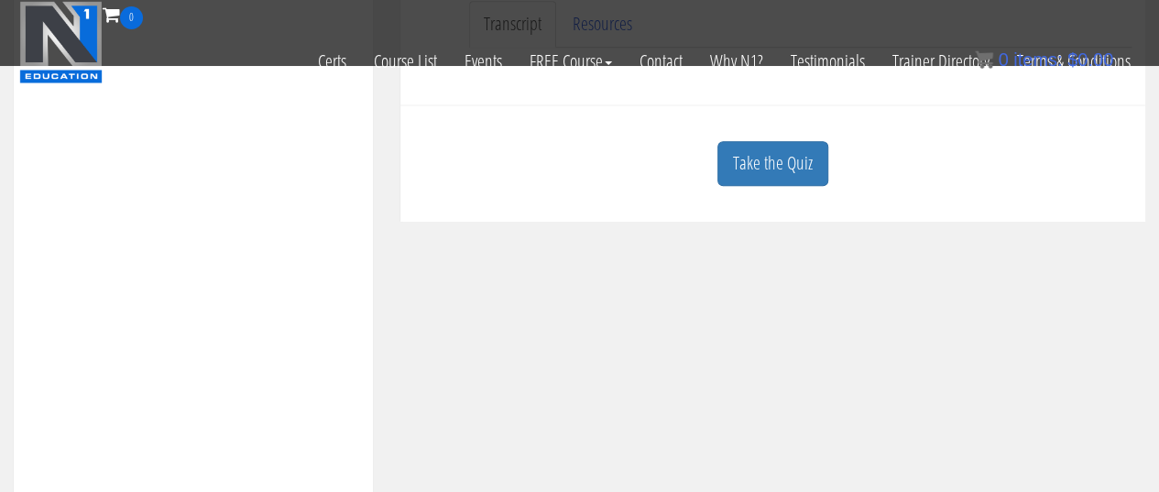
click at [794, 137] on div "Take the Quiz" at bounding box center [773, 163] width 718 height 89
click at [795, 179] on link "Take the Quiz" at bounding box center [773, 163] width 111 height 45
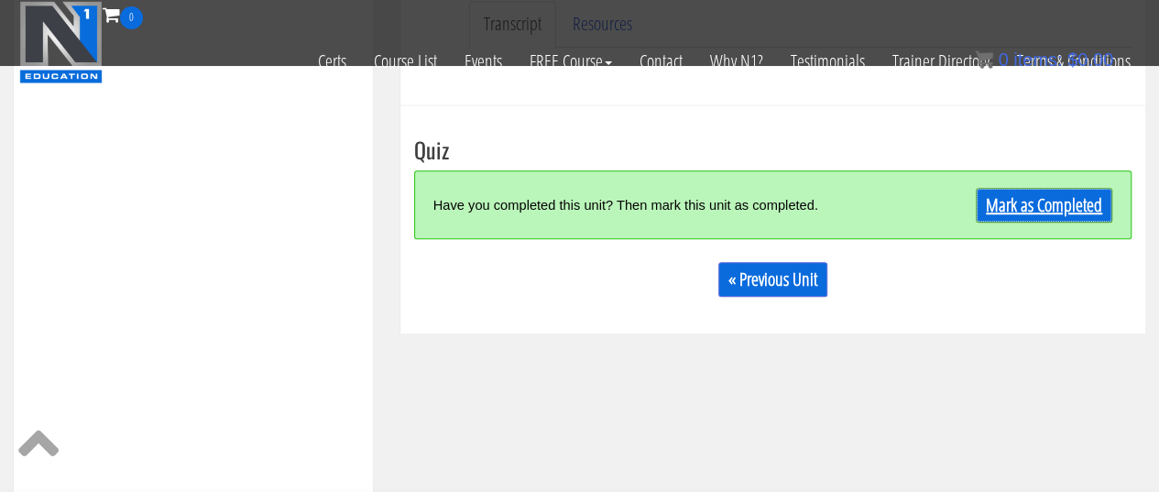
click at [1035, 219] on link "Mark as Completed" at bounding box center [1044, 205] width 137 height 35
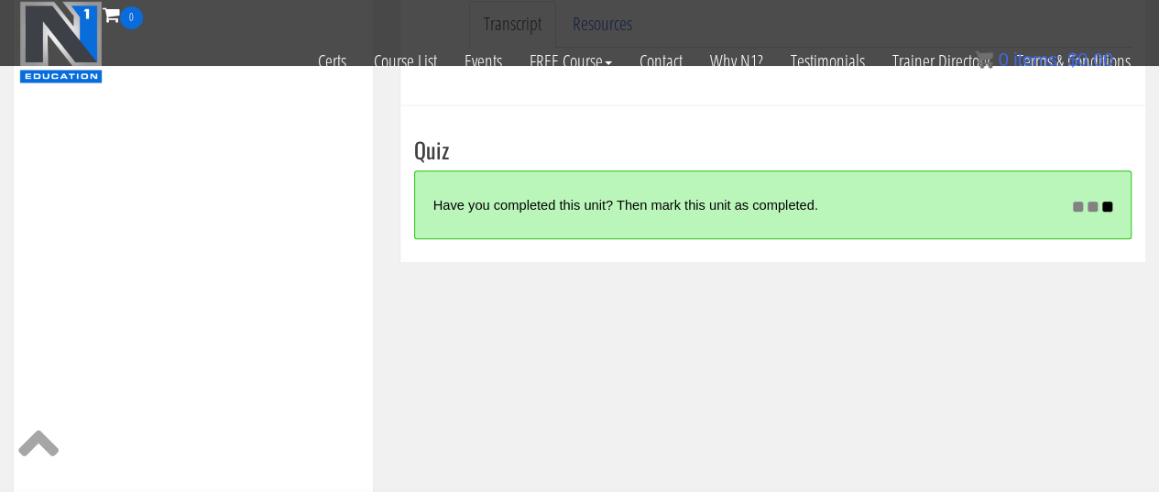
click at [1035, 208] on div "Have you completed this unit? Then mark this unit as completed." at bounding box center [741, 204] width 616 height 39
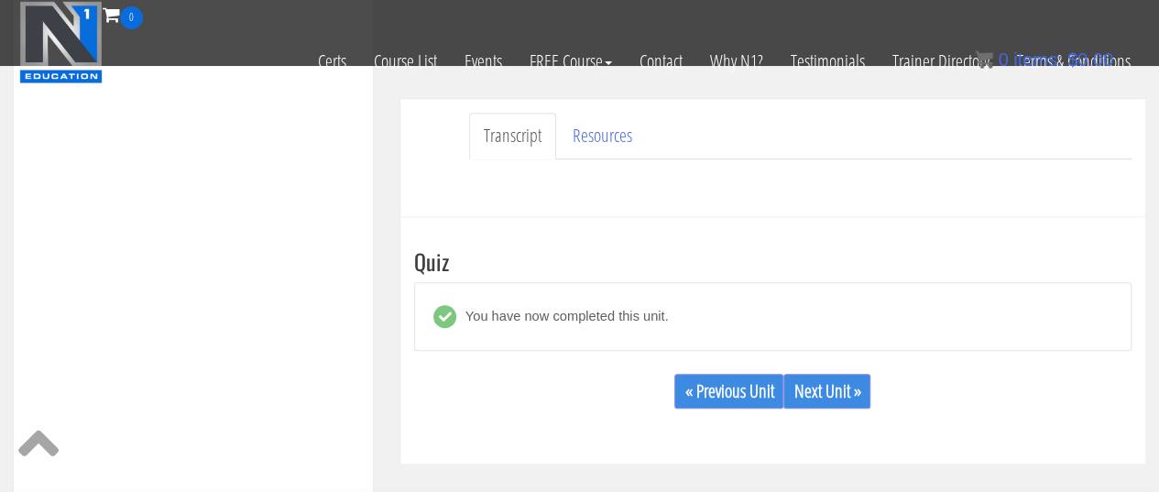
scroll to position [689, 0]
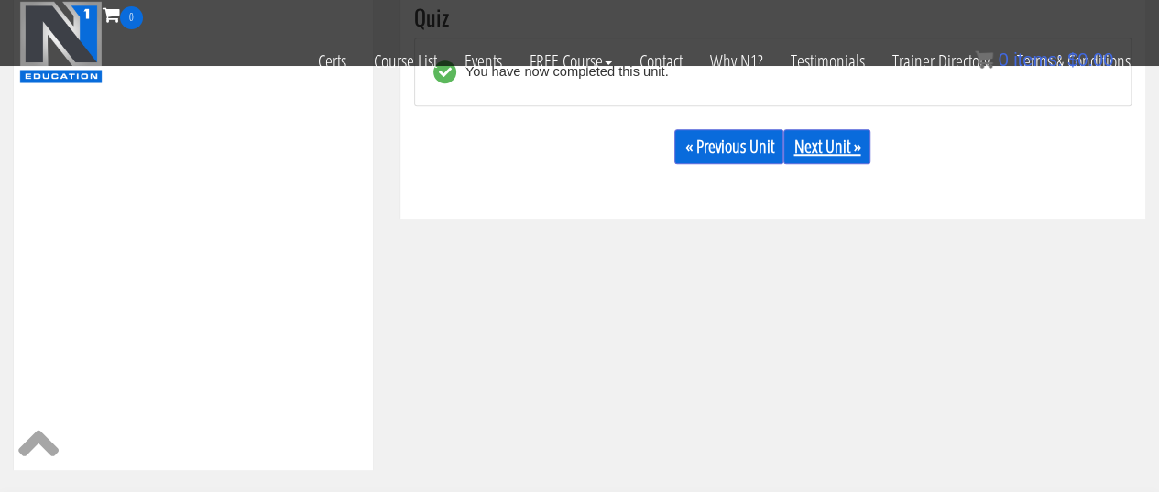
click at [836, 152] on link "Next Unit »" at bounding box center [826, 146] width 87 height 35
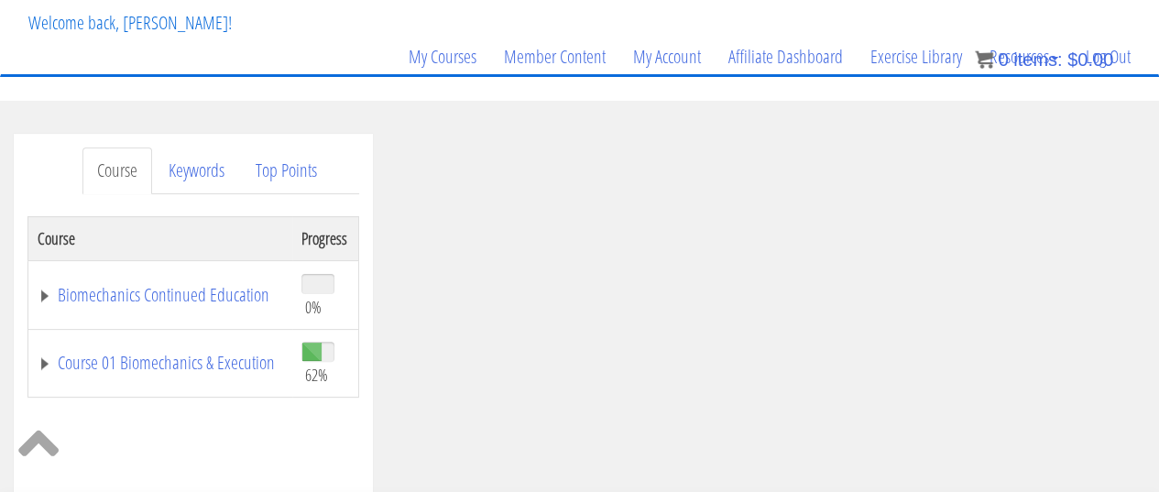
scroll to position [95, 0]
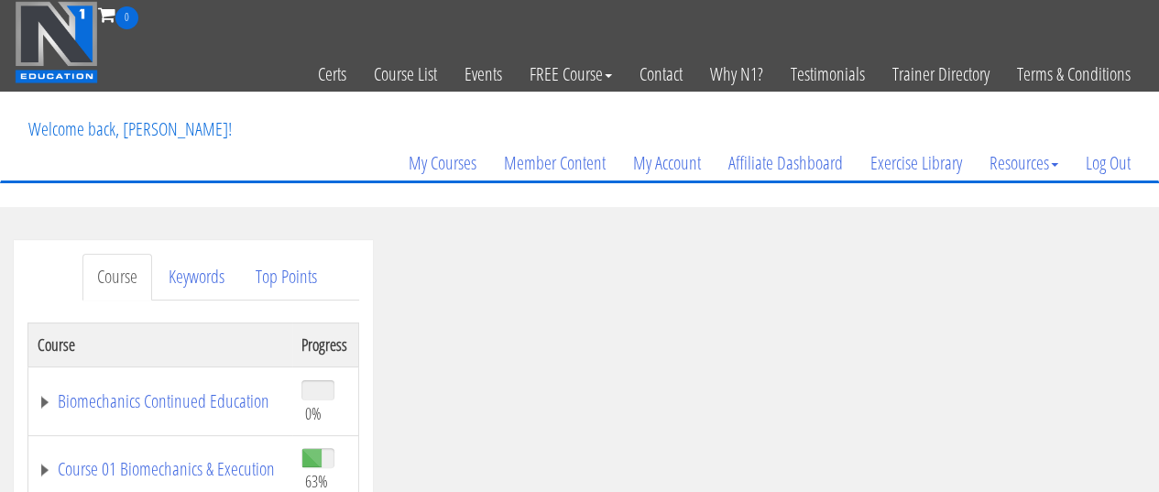
scroll to position [244, 0]
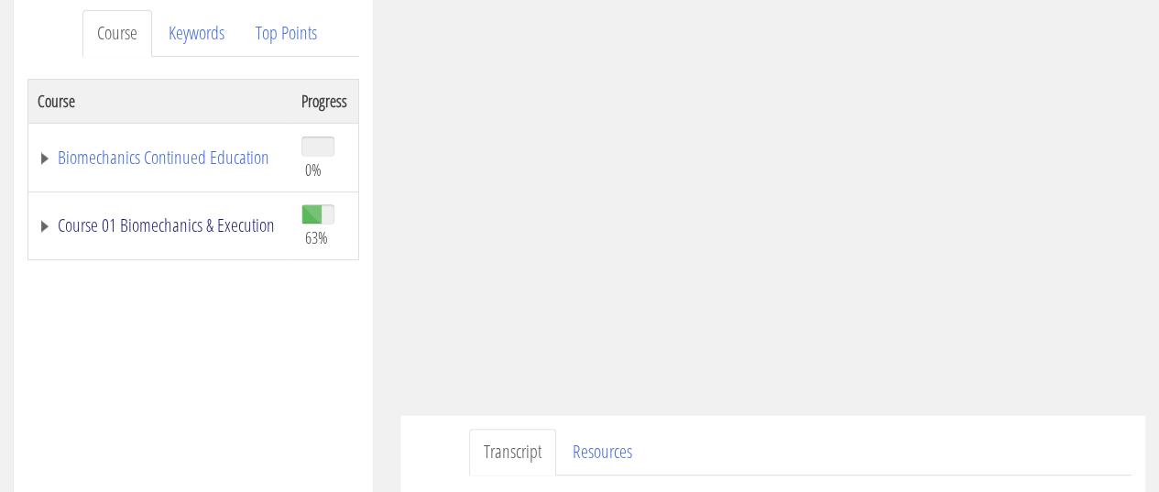
click at [174, 225] on link "Course 01 Biomechanics & Execution" at bounding box center [161, 225] width 246 height 18
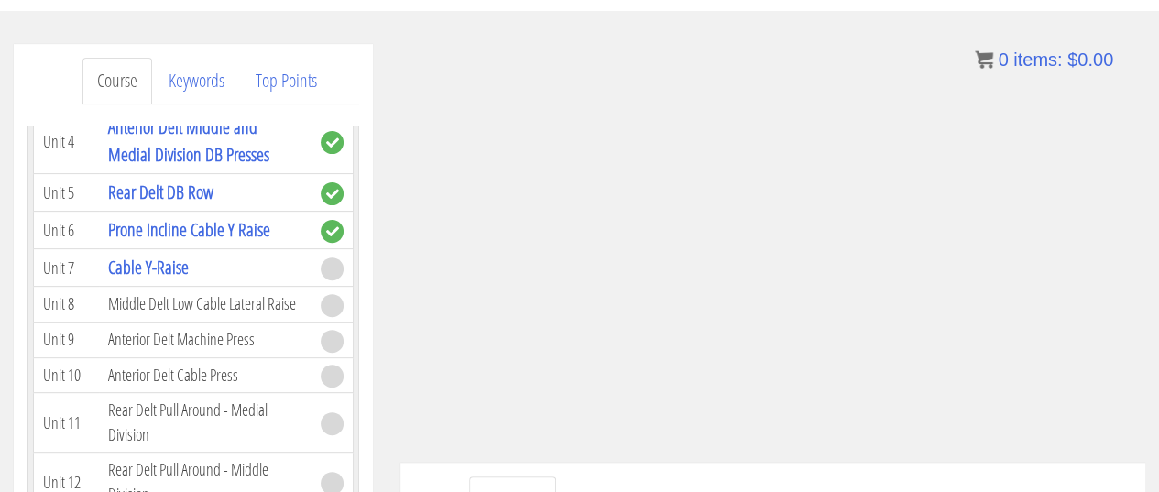
scroll to position [440, 0]
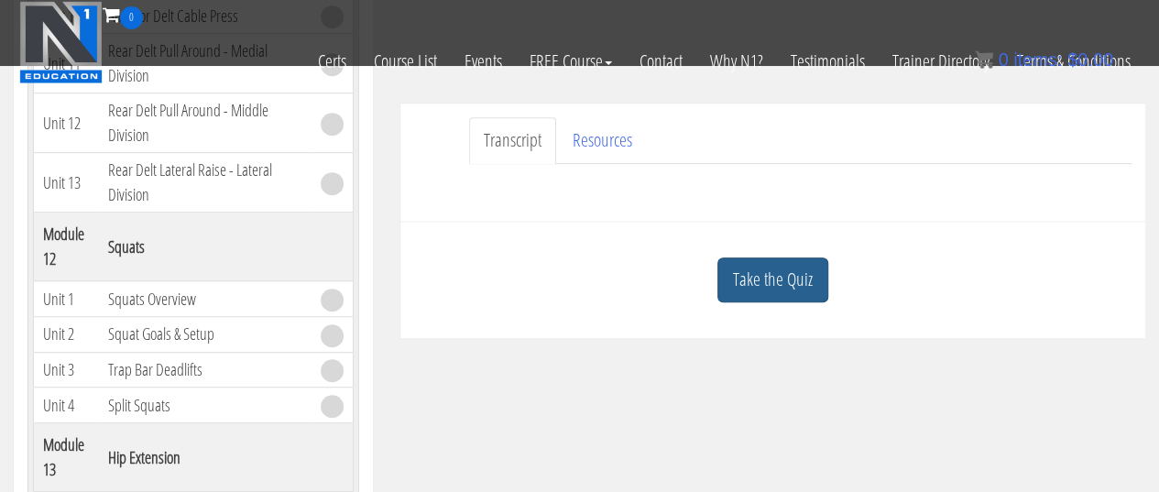
click at [806, 281] on link "Take the Quiz" at bounding box center [773, 279] width 111 height 45
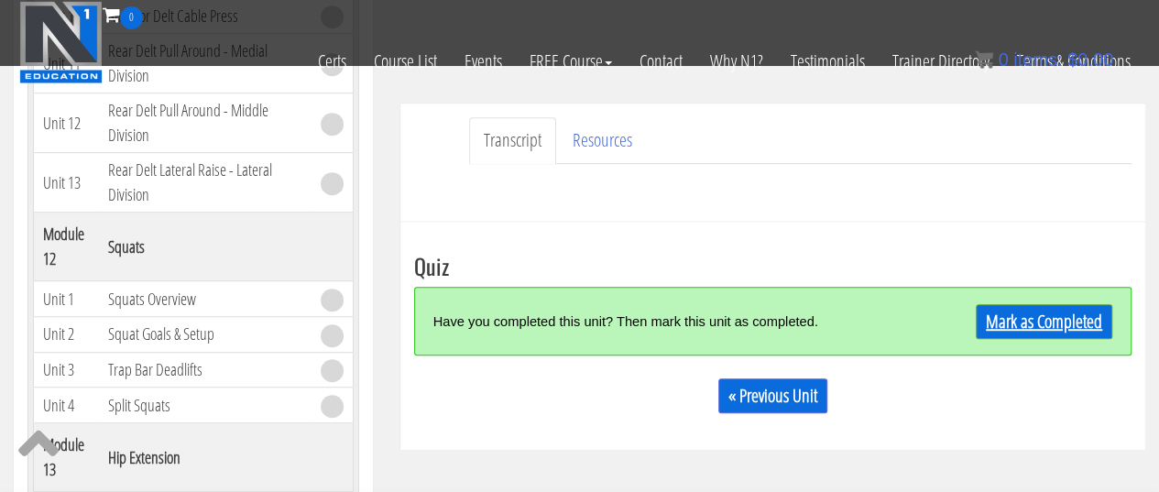
click at [1017, 314] on link "Mark as Completed" at bounding box center [1044, 321] width 137 height 35
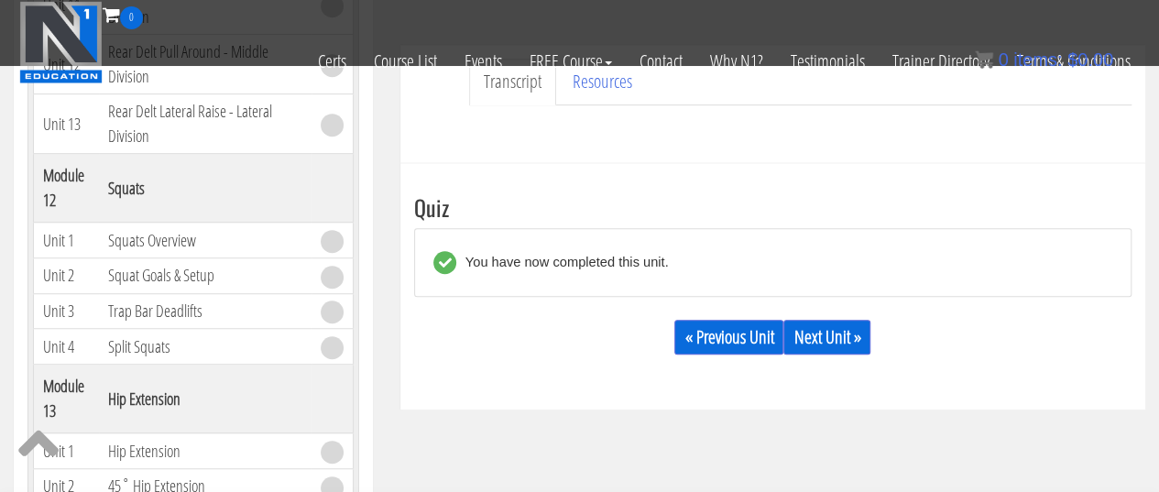
scroll to position [588, 0]
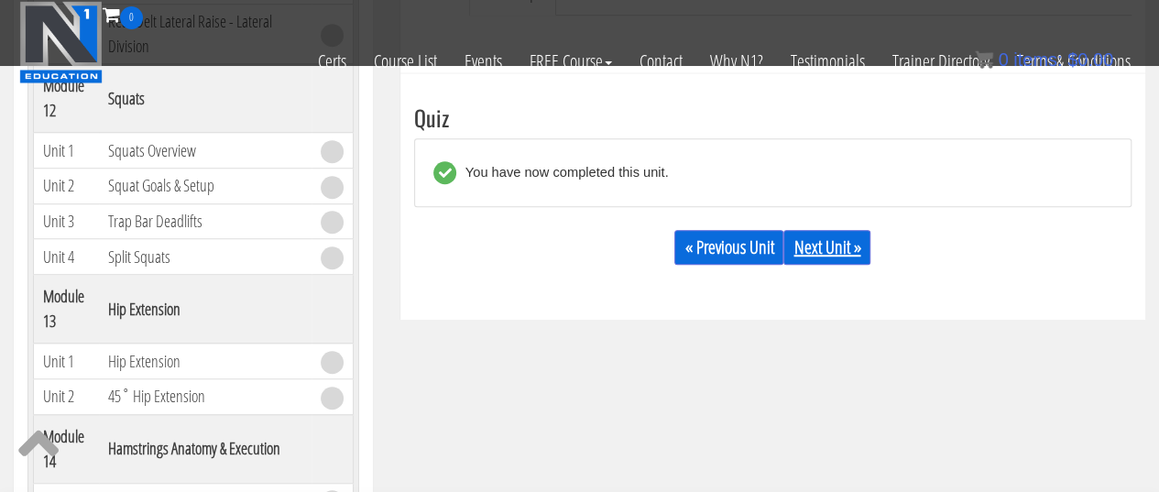
click at [842, 257] on link "Next Unit »" at bounding box center [826, 247] width 87 height 35
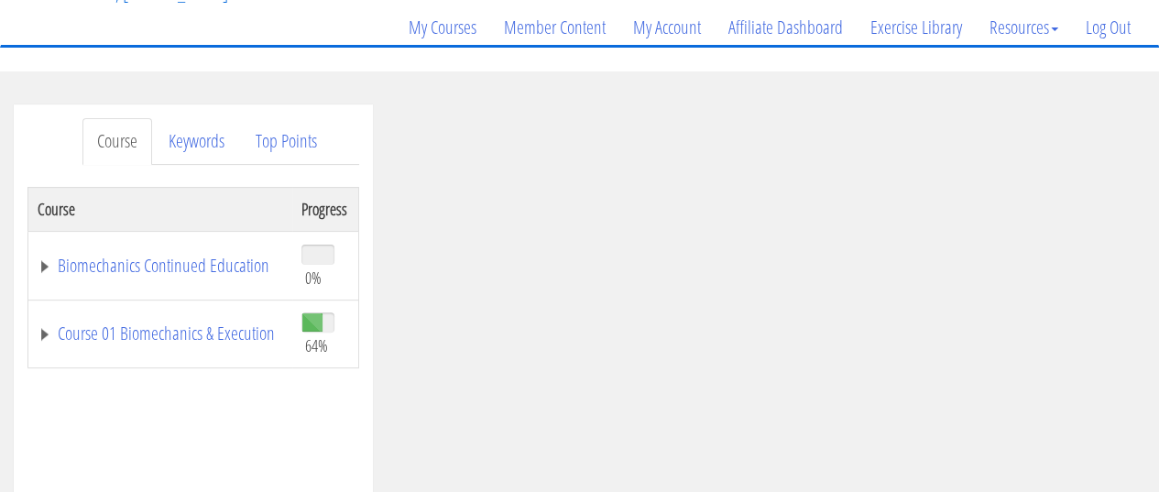
scroll to position [244, 0]
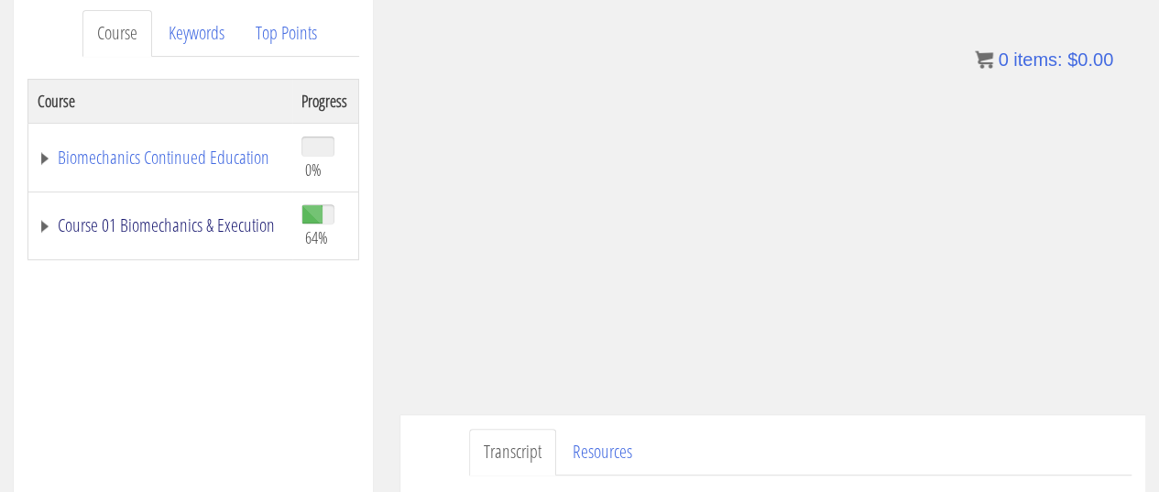
click at [121, 218] on link "Course 01 Biomechanics & Execution" at bounding box center [161, 225] width 246 height 18
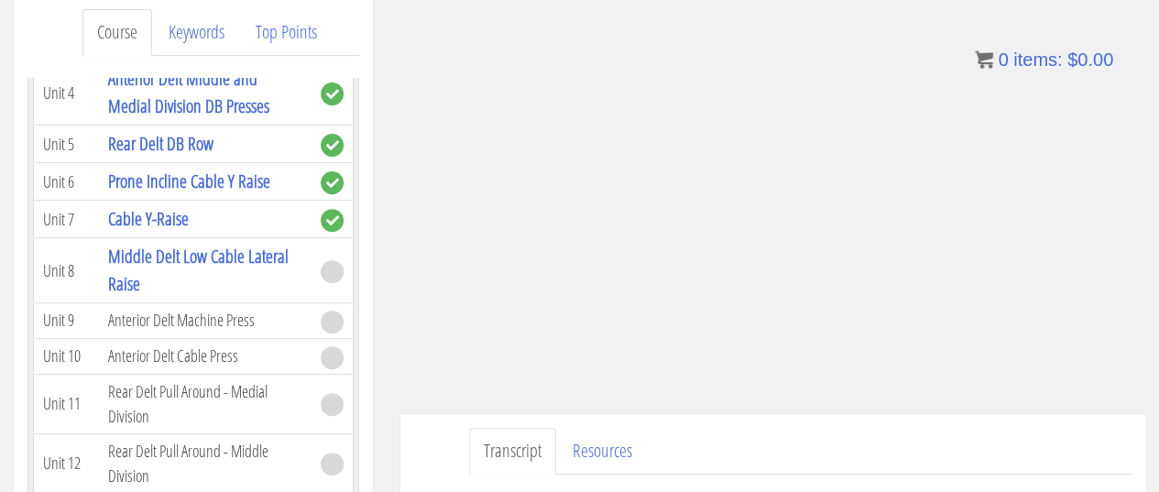
scroll to position [233, 0]
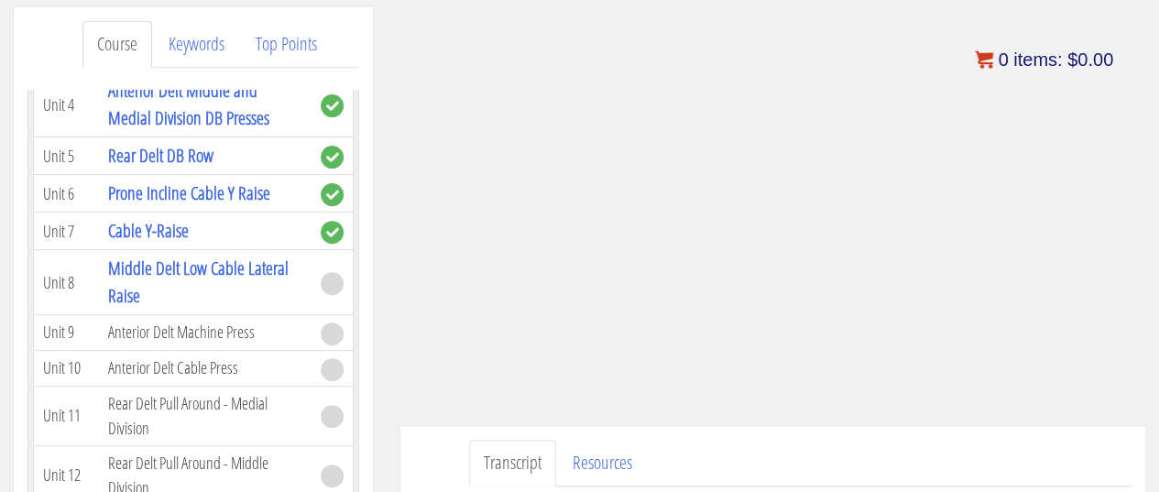
click at [1043, 69] on span "items:" at bounding box center [1037, 59] width 49 height 20
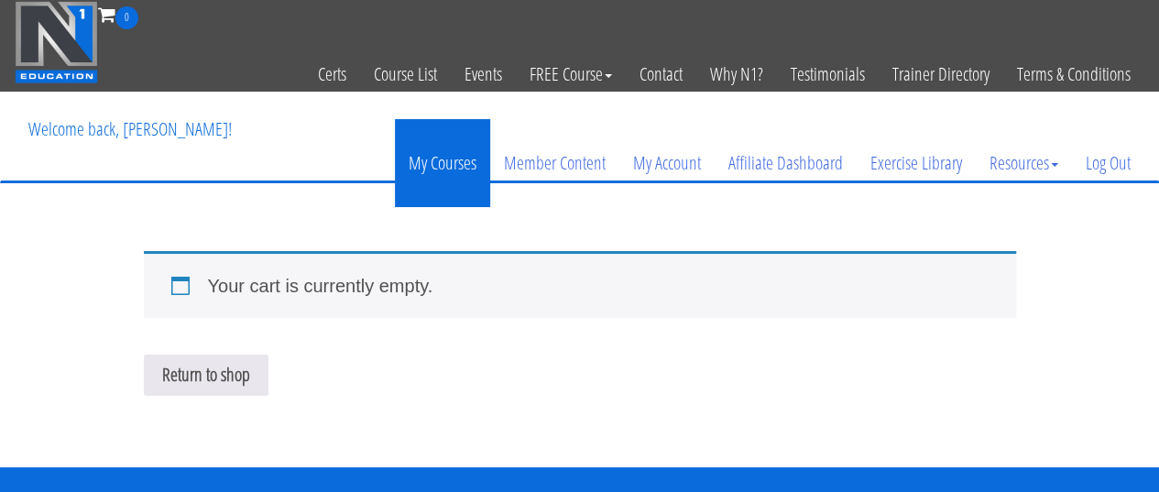
click at [426, 138] on link "My Courses" at bounding box center [442, 163] width 95 height 88
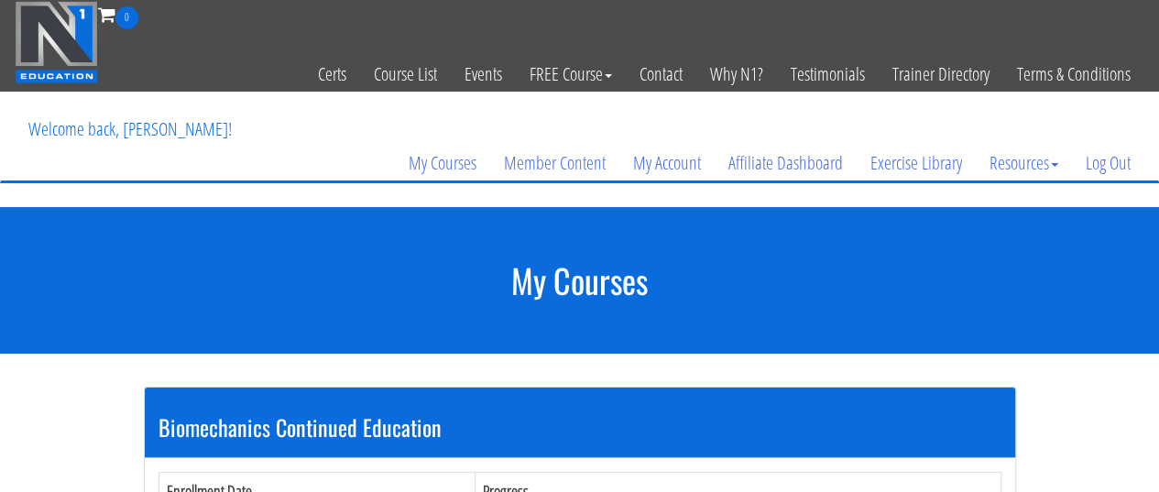
scroll to position [488, 0]
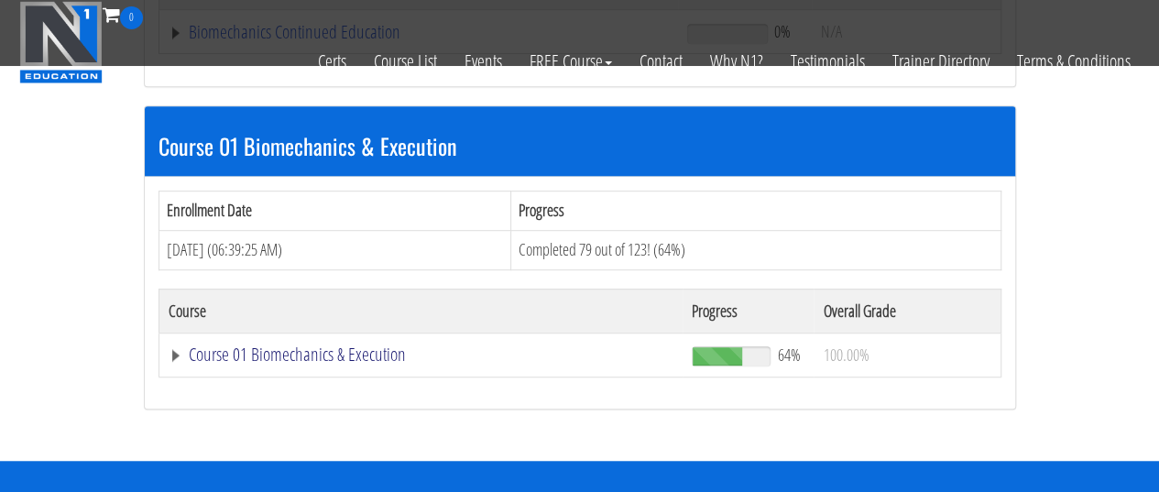
click at [323, 41] on link "Course 01 Biomechanics & Execution" at bounding box center [419, 32] width 501 height 18
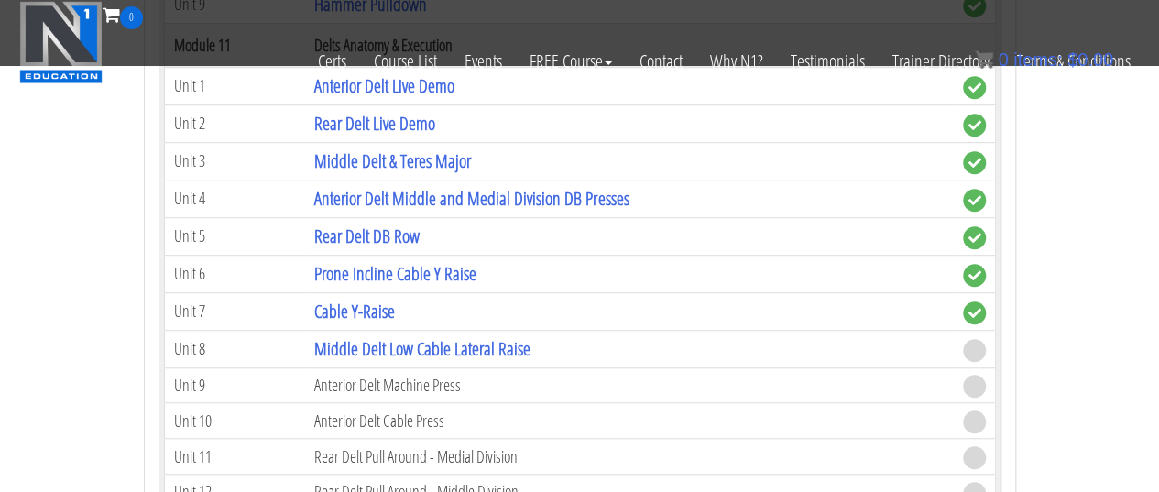
scroll to position [3909, 0]
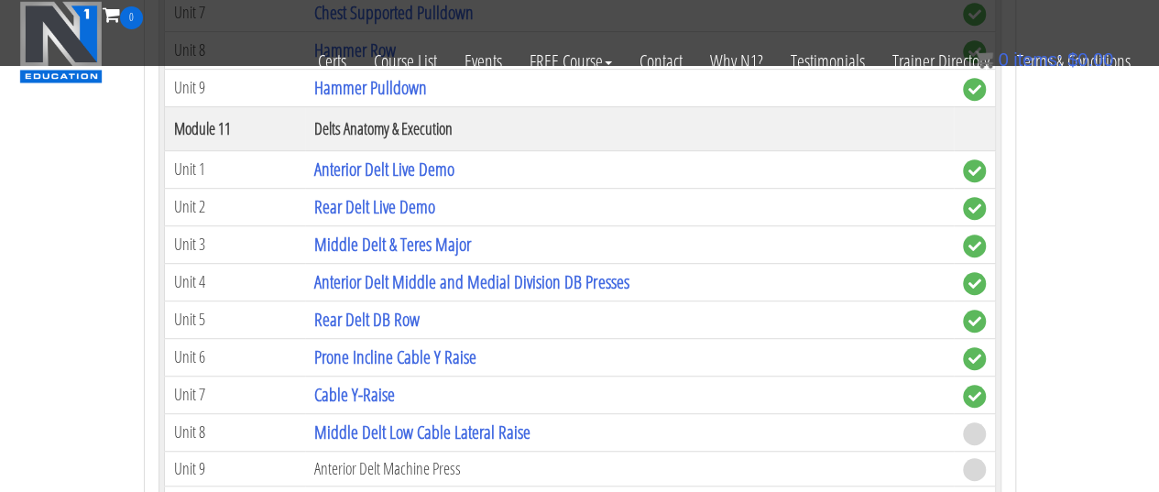
click at [399, 413] on td "Middle Delt Low Cable Lateral Raise" at bounding box center [629, 432] width 648 height 38
click at [398, 420] on link "Middle Delt Low Cable Lateral Raise" at bounding box center [422, 432] width 216 height 25
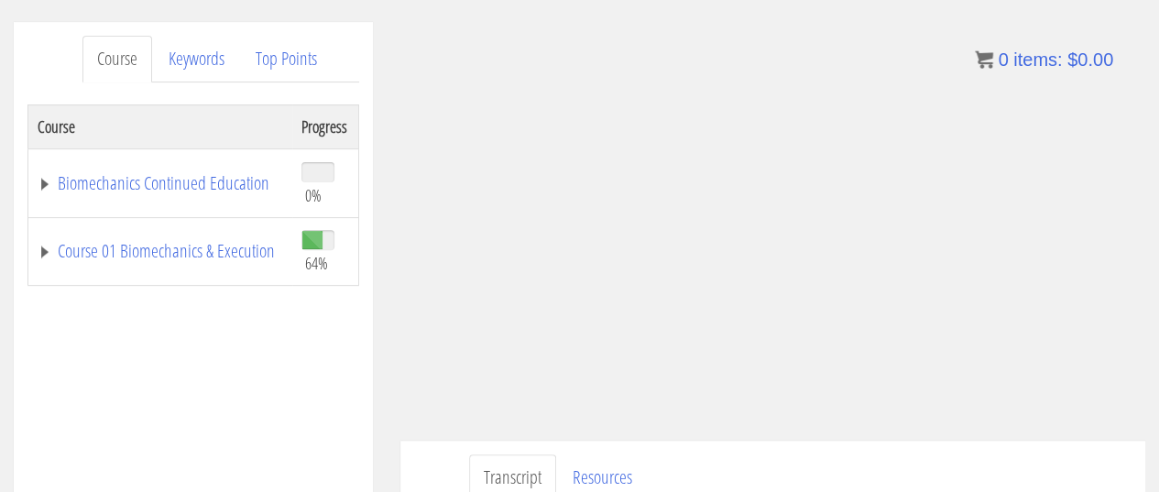
scroll to position [189, 0]
